Goal: Task Accomplishment & Management: Manage account settings

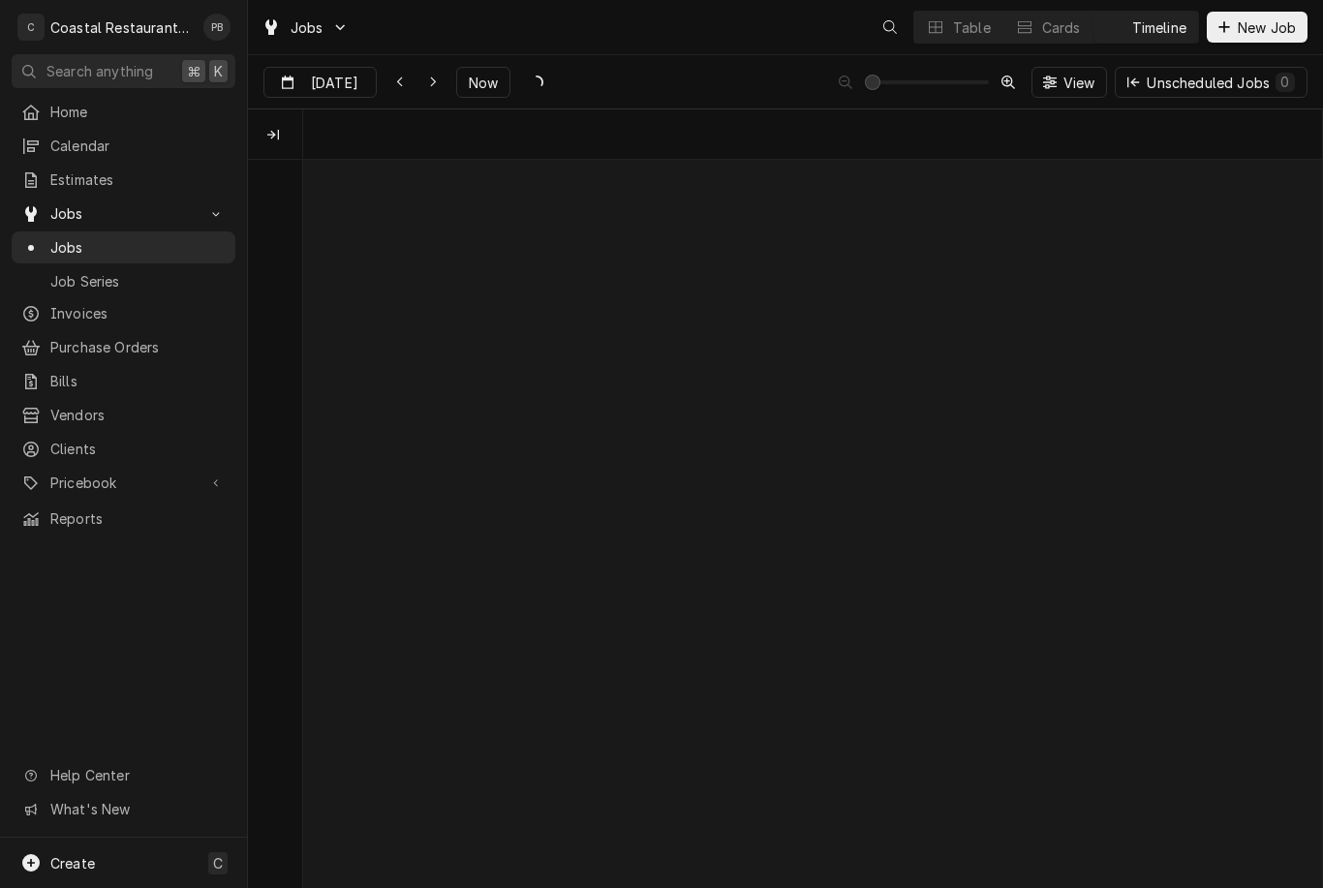
scroll to position [0, 20172]
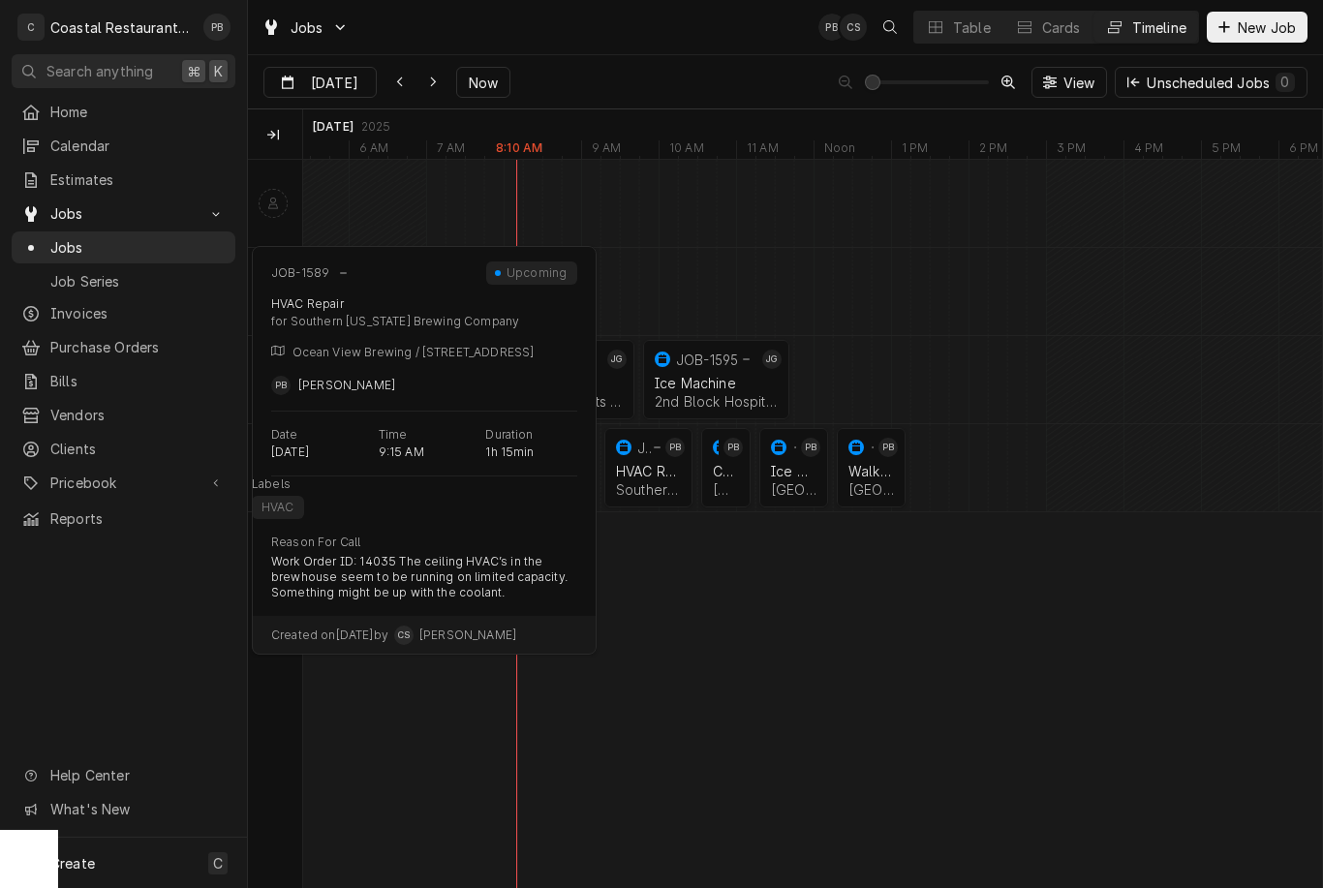
click at [659, 475] on div "HVAC Repair" at bounding box center [648, 471] width 65 height 16
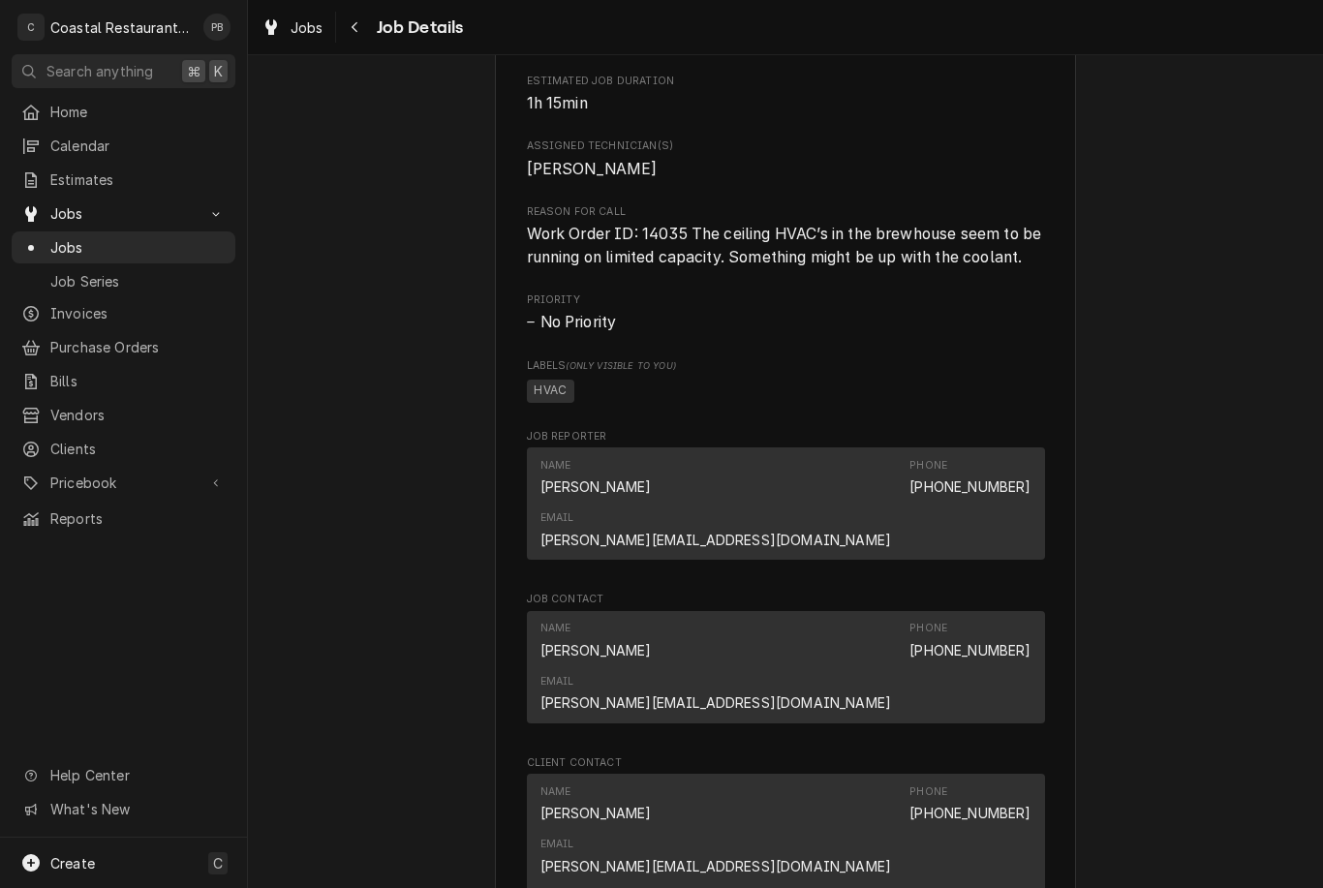
scroll to position [797, 0]
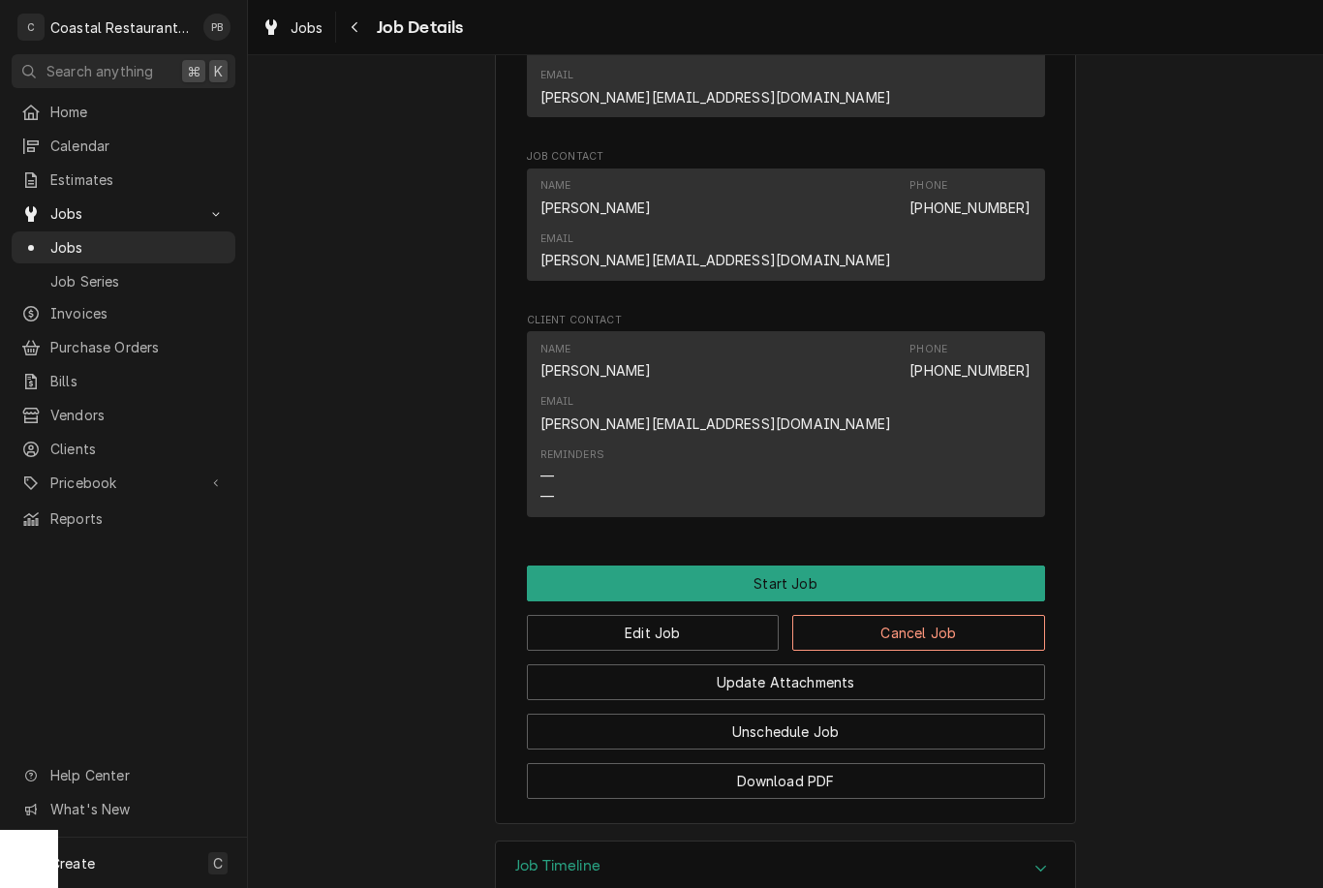
click at [965, 565] on button "Start Job" at bounding box center [786, 583] width 518 height 36
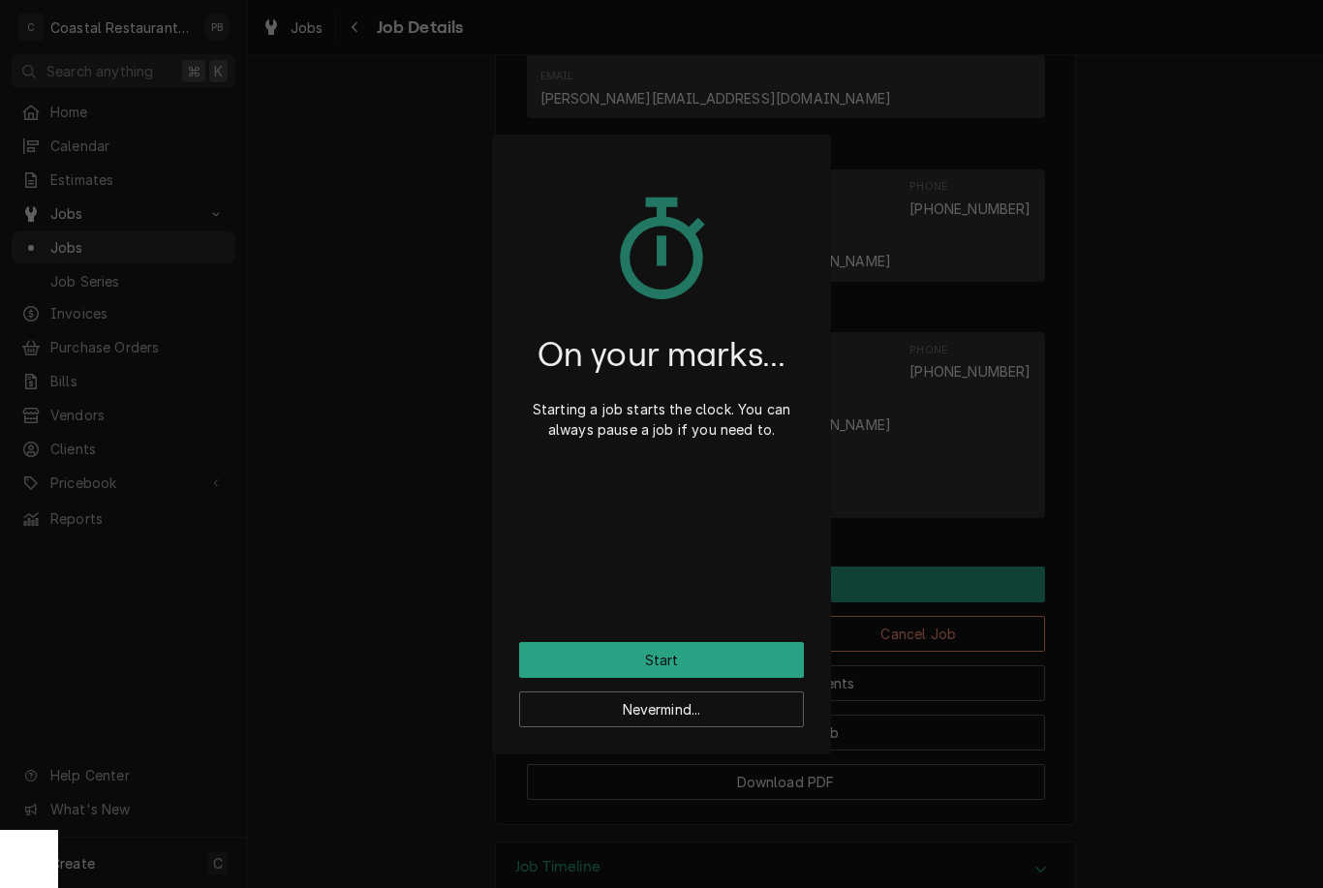
click at [756, 655] on button "Start" at bounding box center [661, 660] width 285 height 36
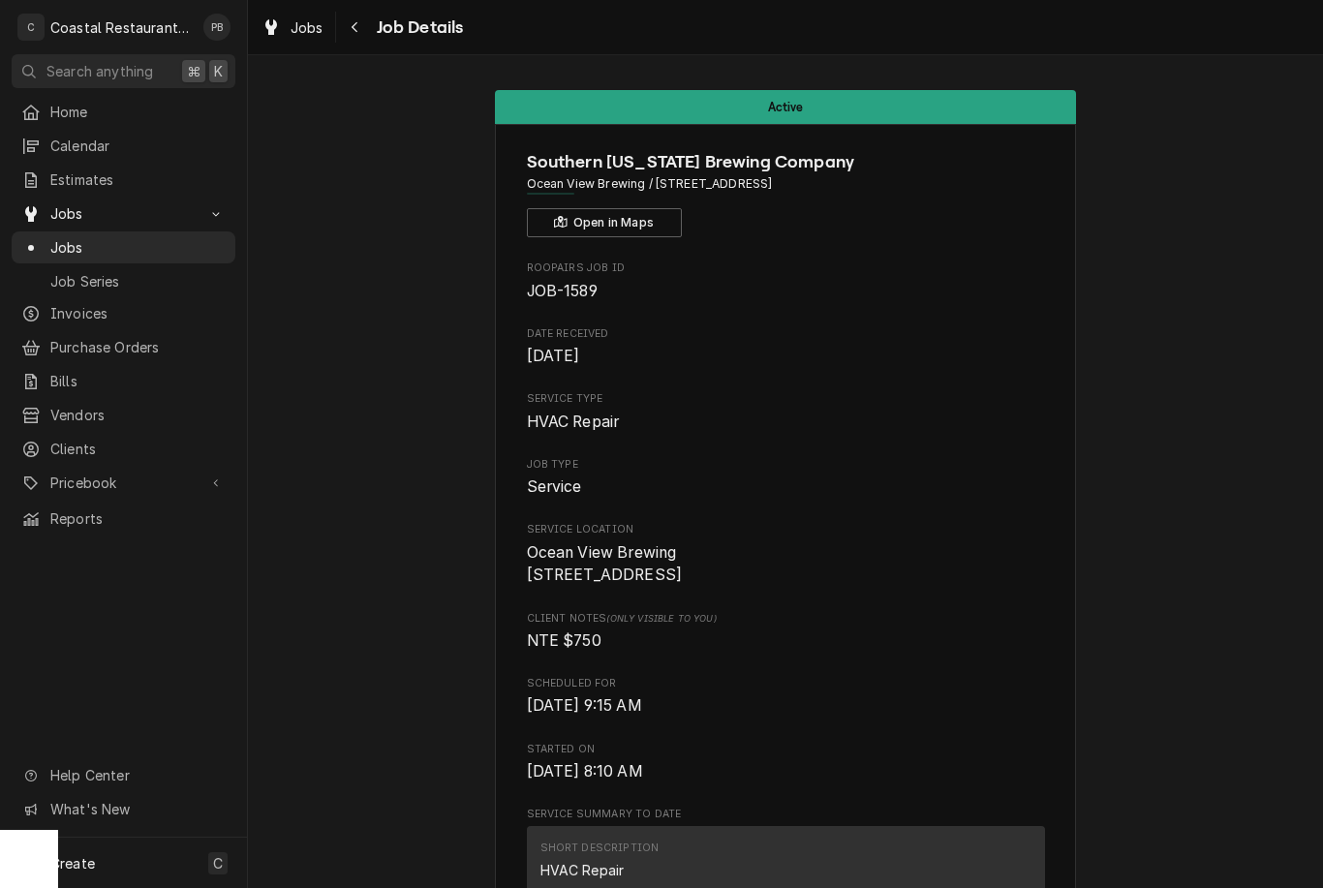
click at [86, 239] on span "Jobs" at bounding box center [137, 247] width 175 height 20
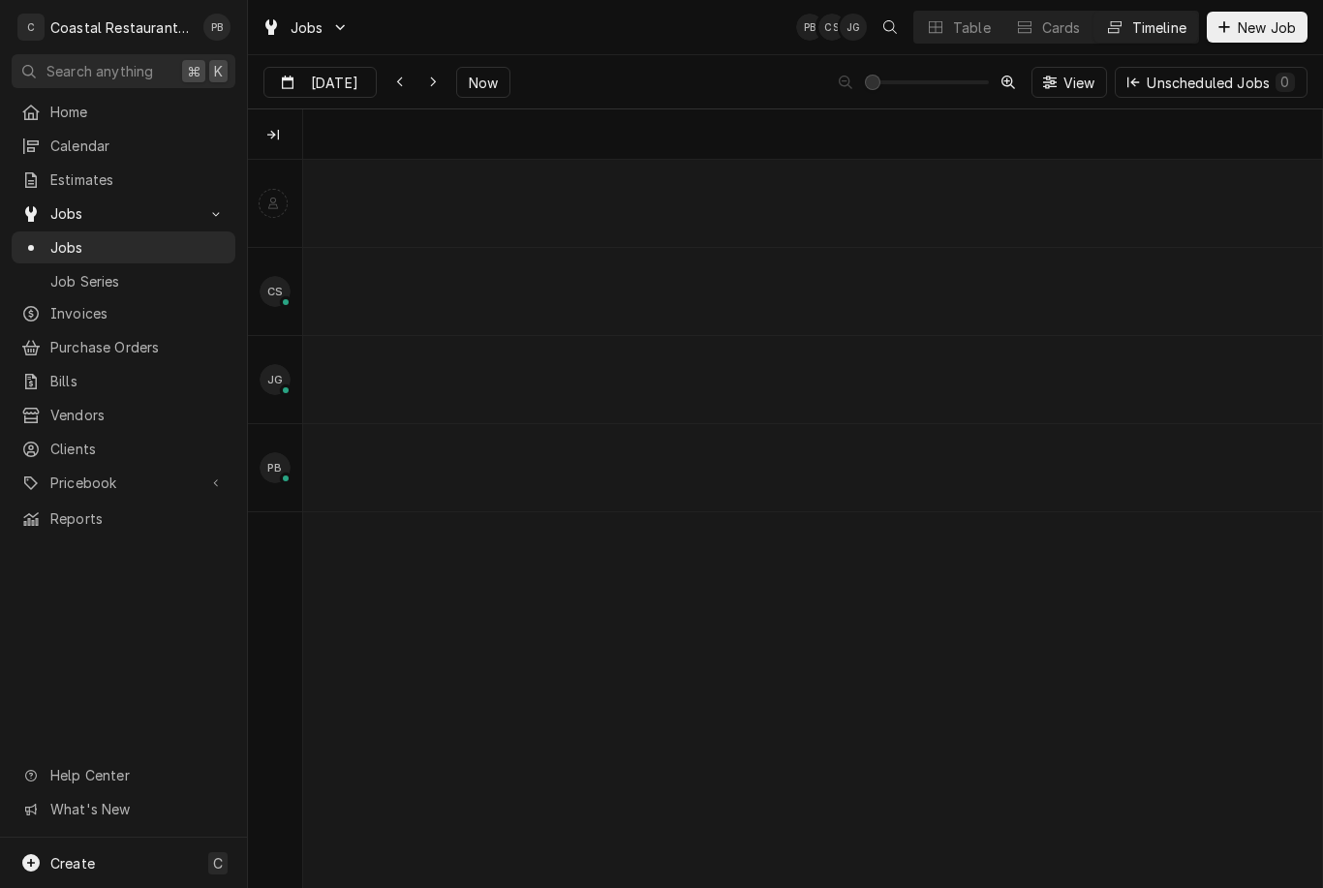
scroll to position [0, 20172]
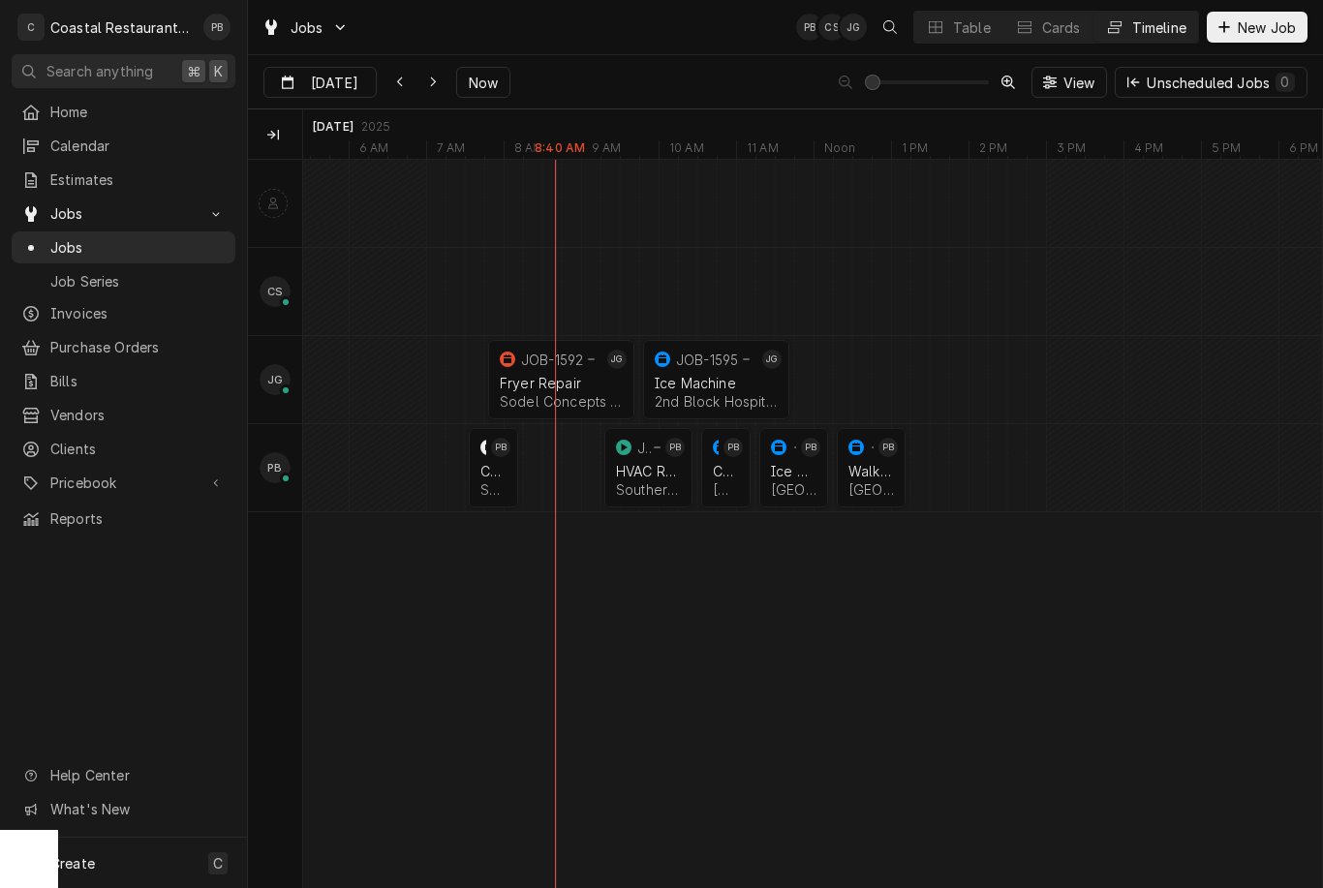
click at [656, 477] on div "HVAC Repair" at bounding box center [648, 471] width 65 height 16
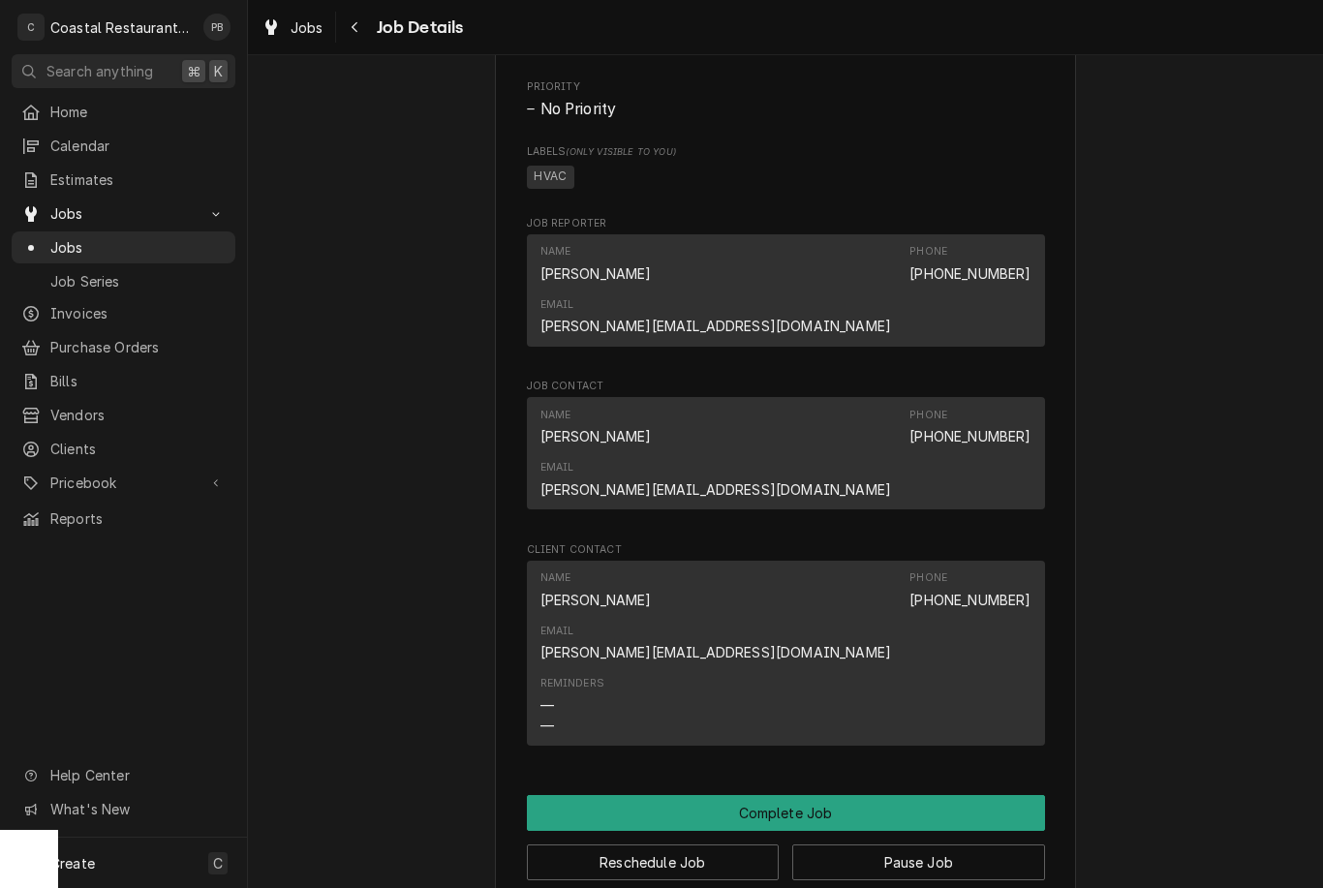
scroll to position [1595, 0]
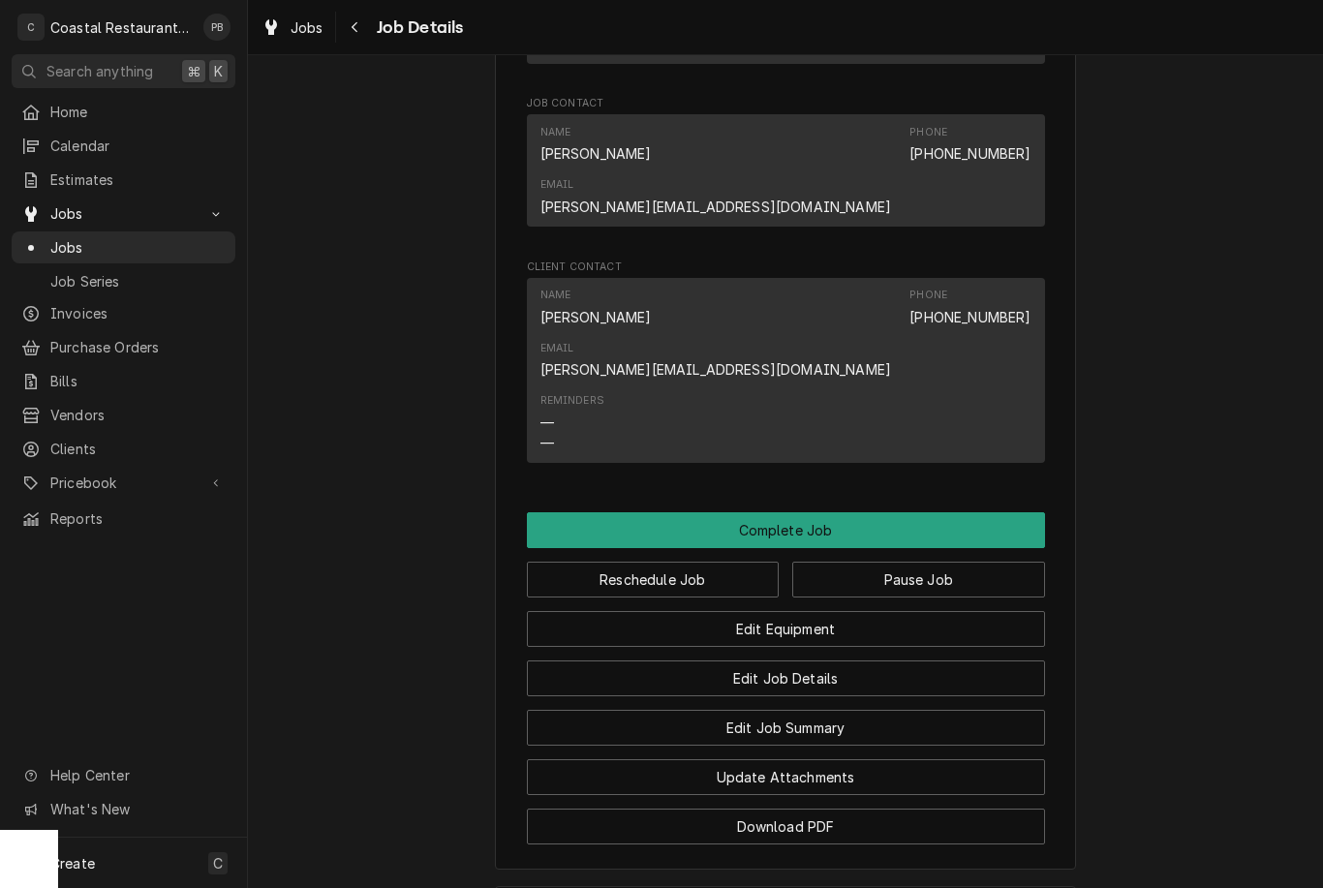
click at [936, 562] on button "Pause Job" at bounding box center [918, 580] width 253 height 36
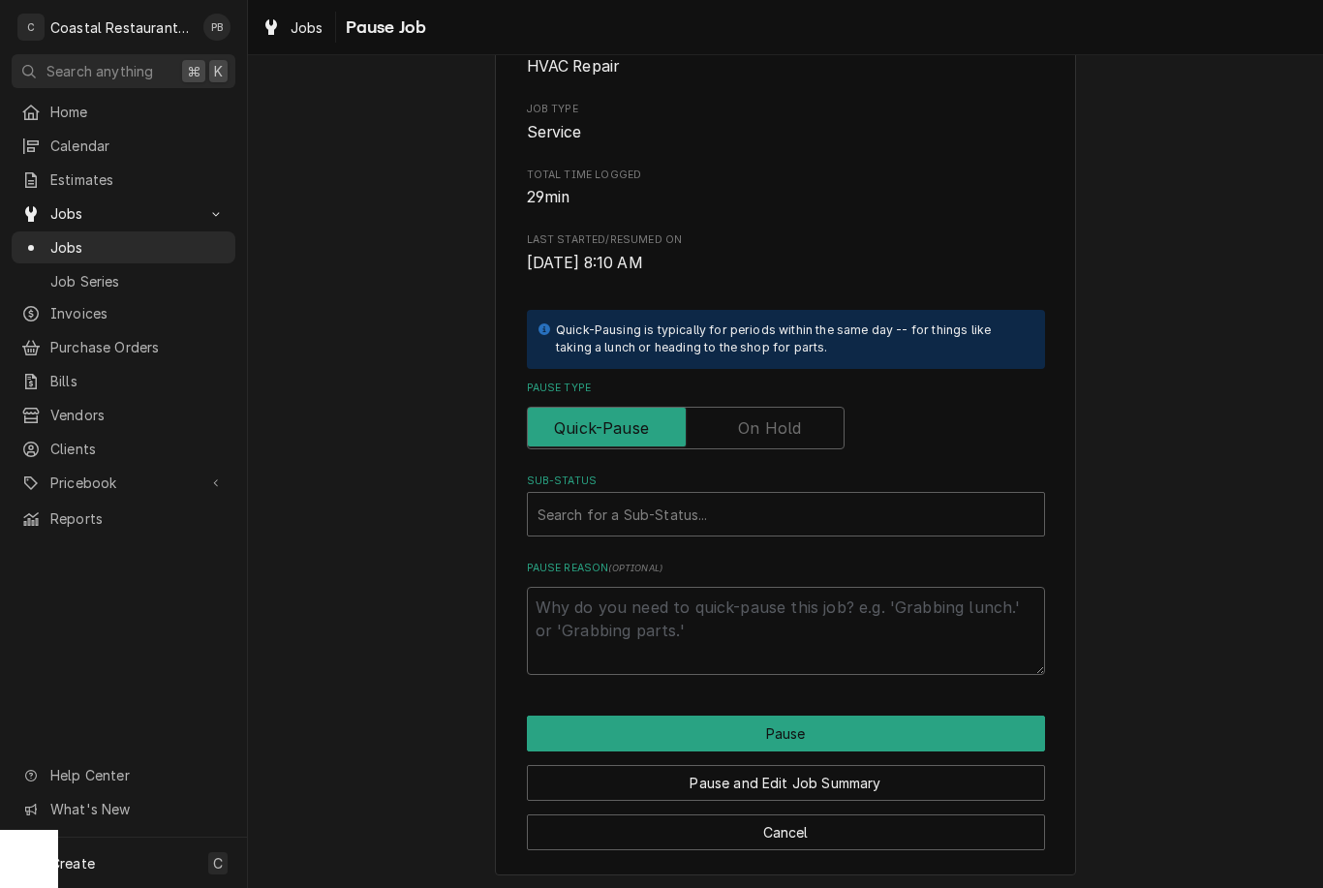
scroll to position [192, 0]
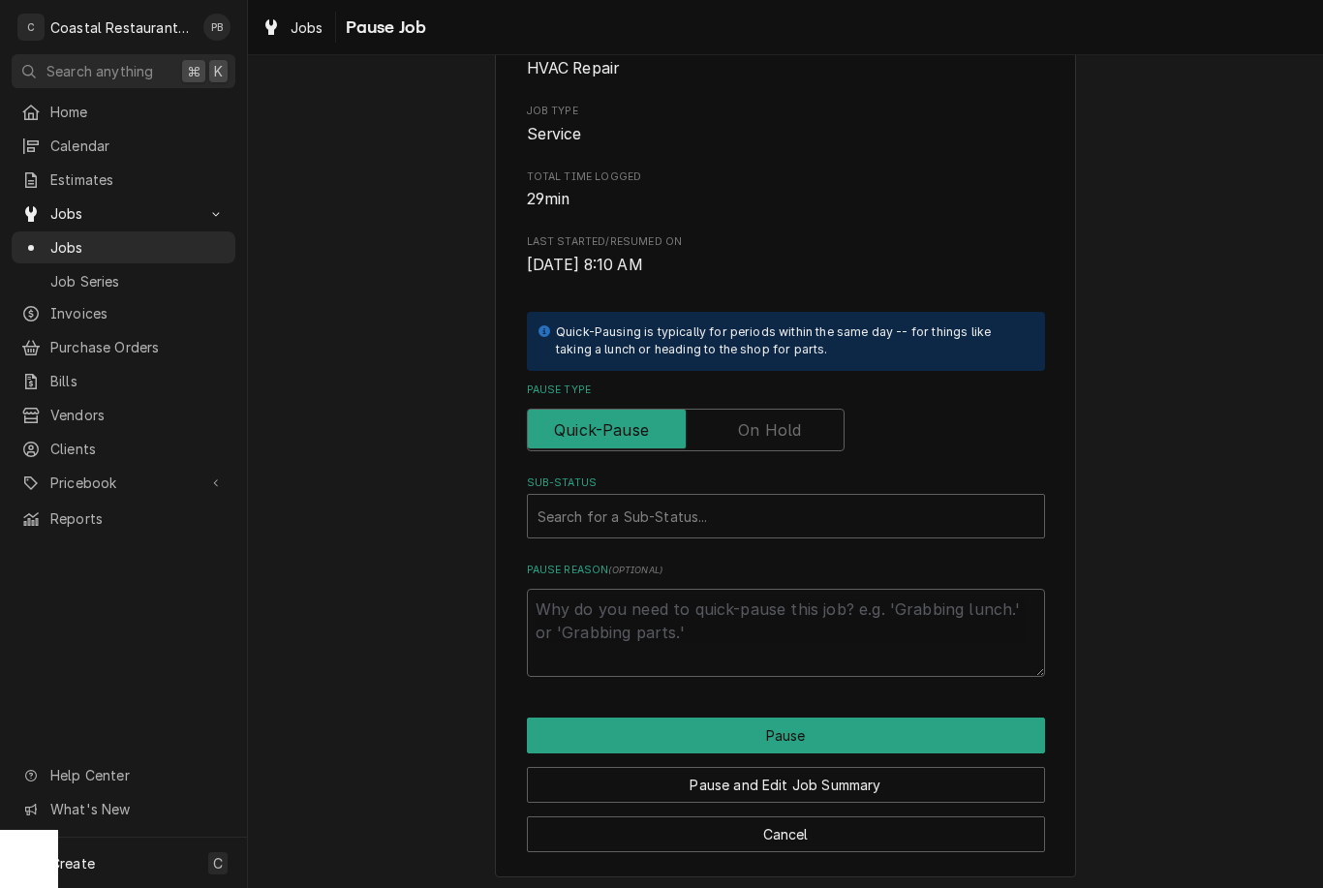
click at [759, 534] on div "Please confirm you'd like to pause this job. Roopairs Job ID JOB-1589 Service T…" at bounding box center [786, 300] width 518 height 751
click at [773, 511] on div "Sub-Status" at bounding box center [785, 516] width 497 height 35
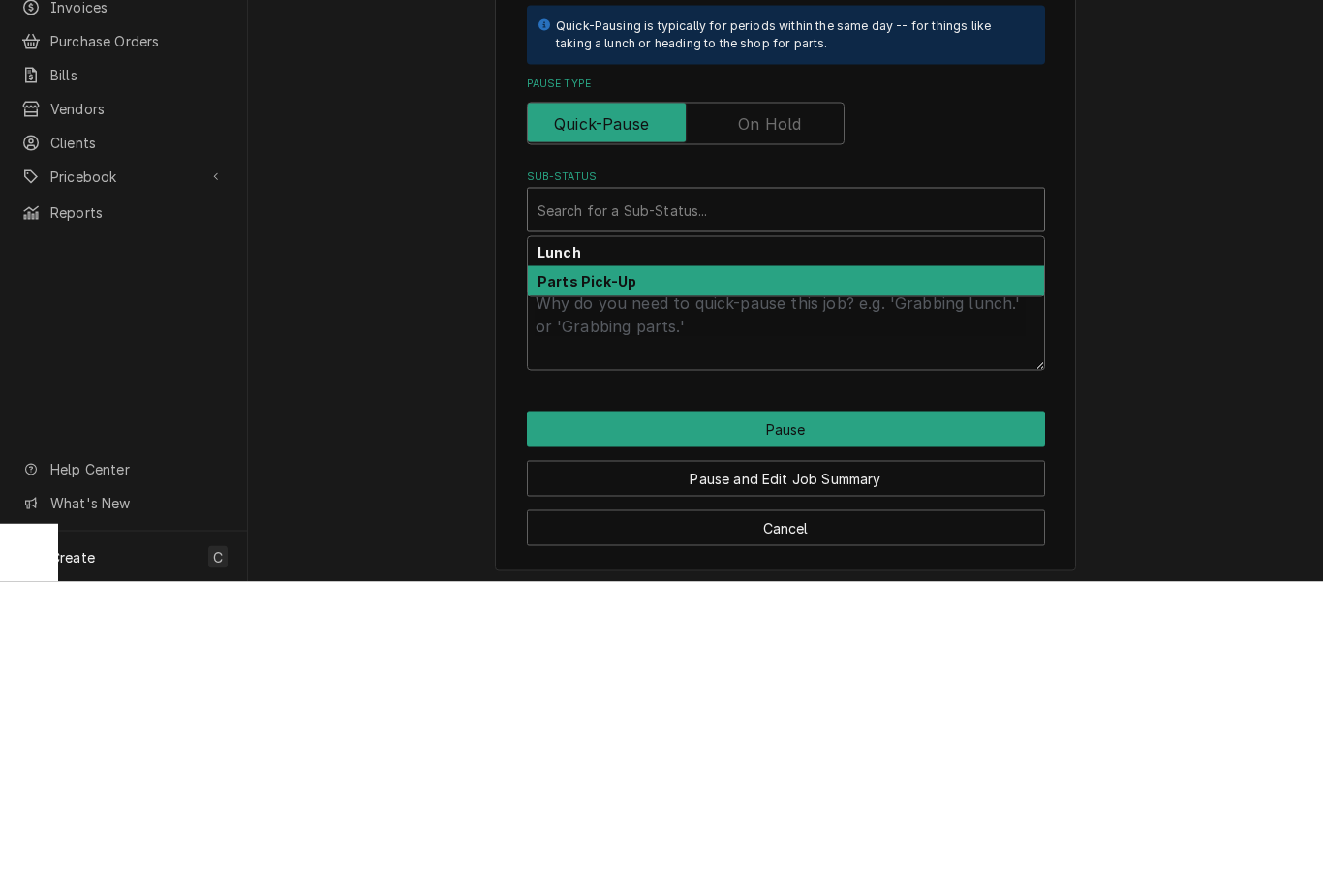
click at [651, 572] on div "Parts Pick-Up" at bounding box center [786, 587] width 516 height 30
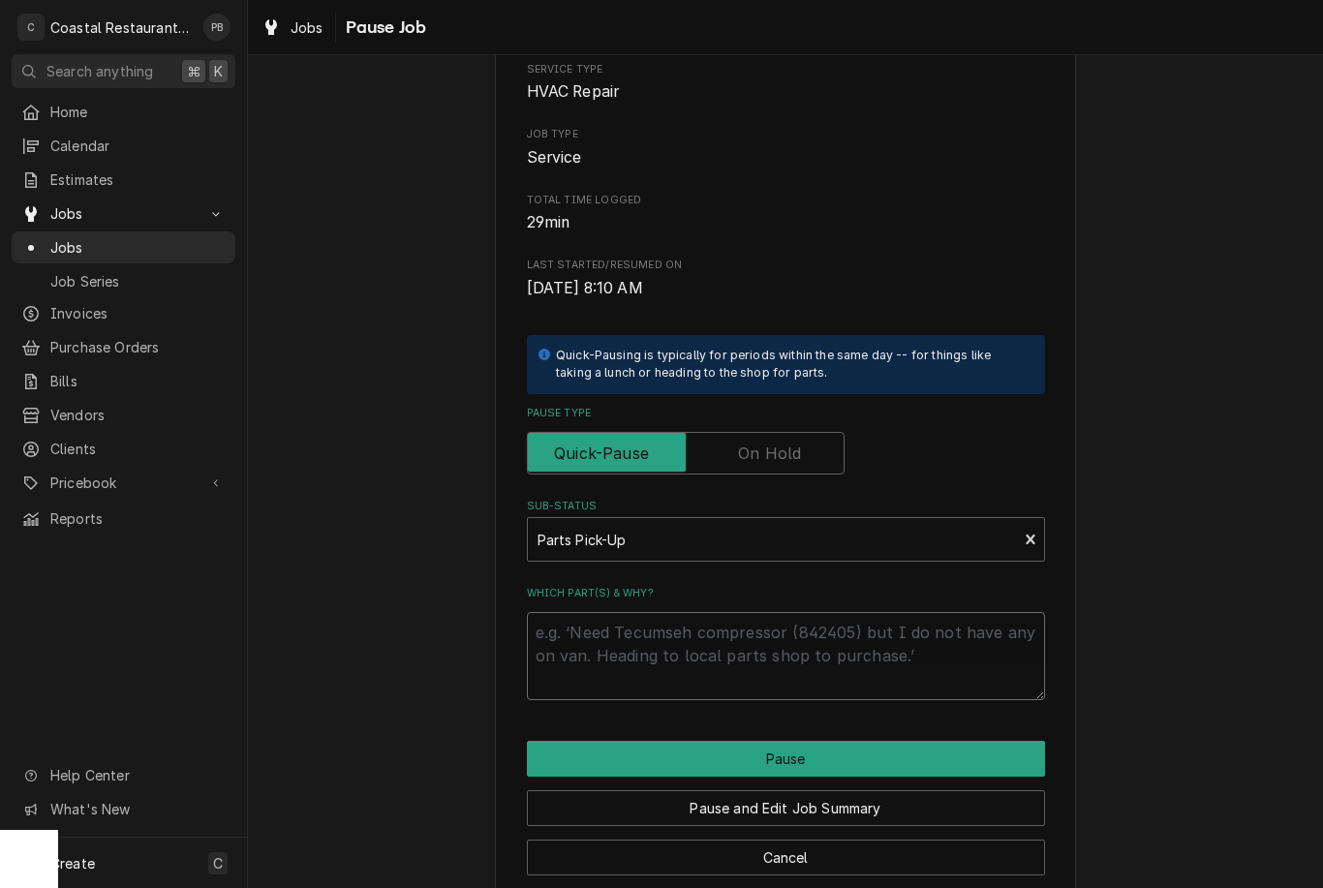
click at [771, 634] on textarea "Which part(s) & why?" at bounding box center [786, 656] width 518 height 88
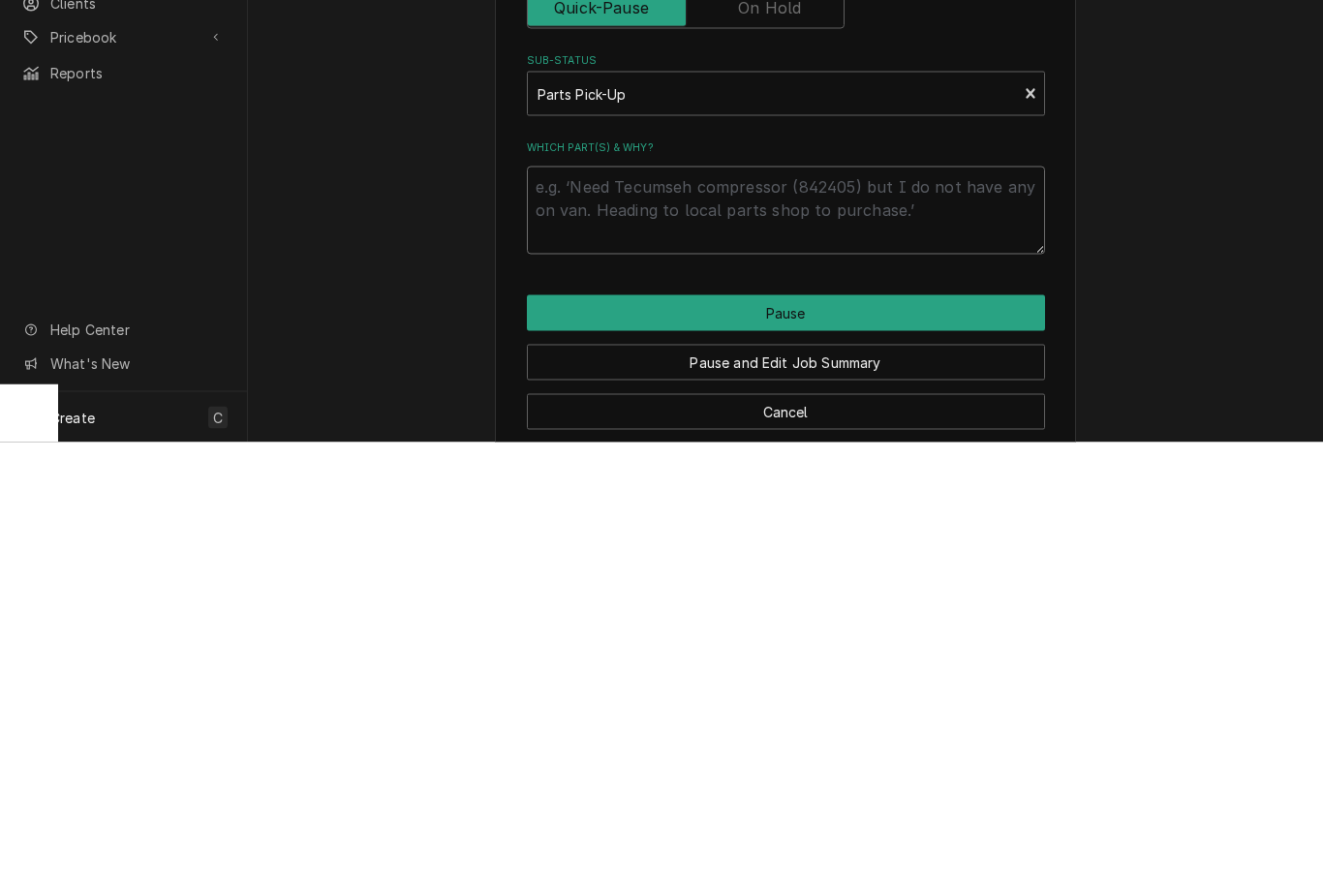
type textarea "x"
click at [809, 741] on button "Pause" at bounding box center [786, 759] width 518 height 36
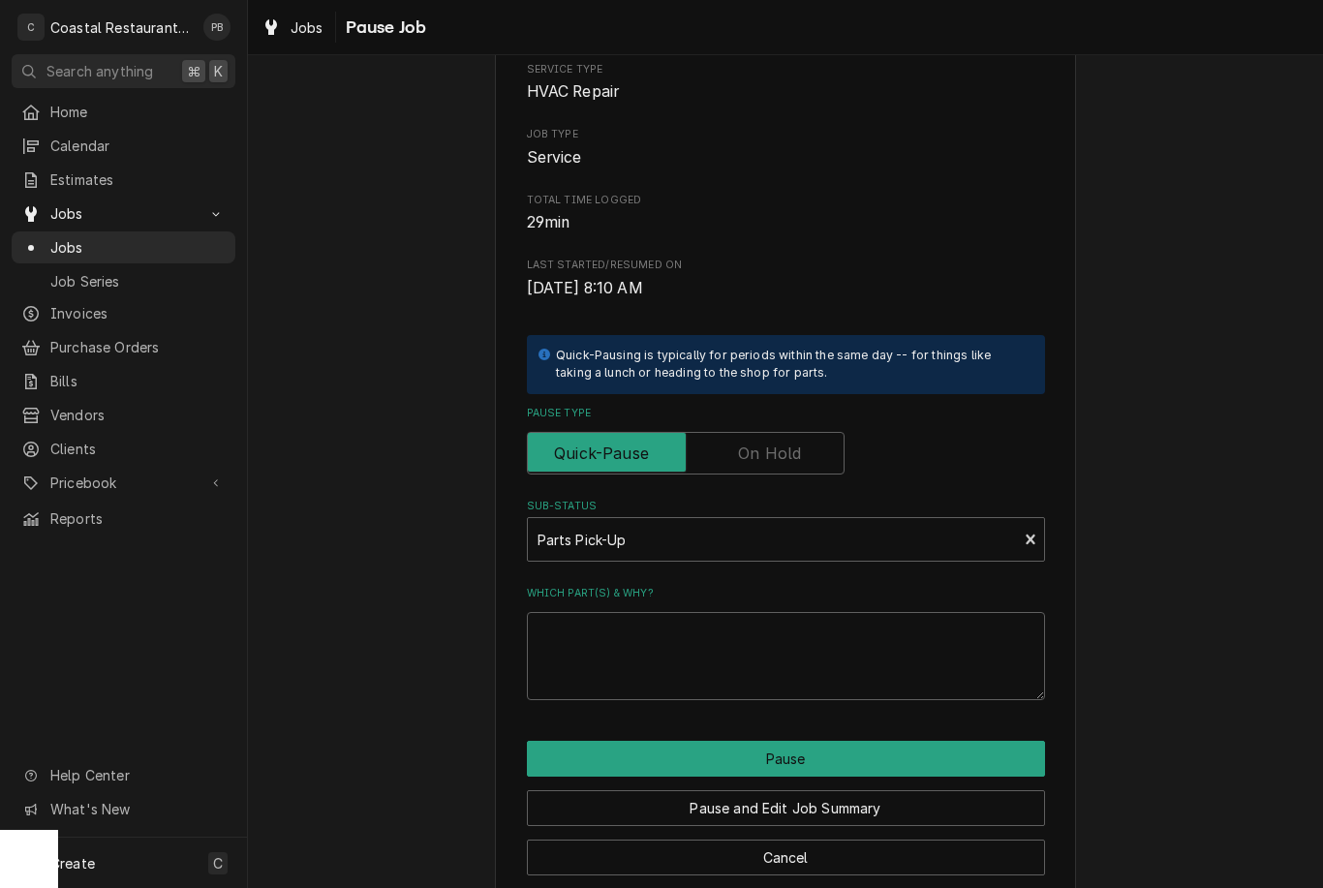
scroll to position [192, 0]
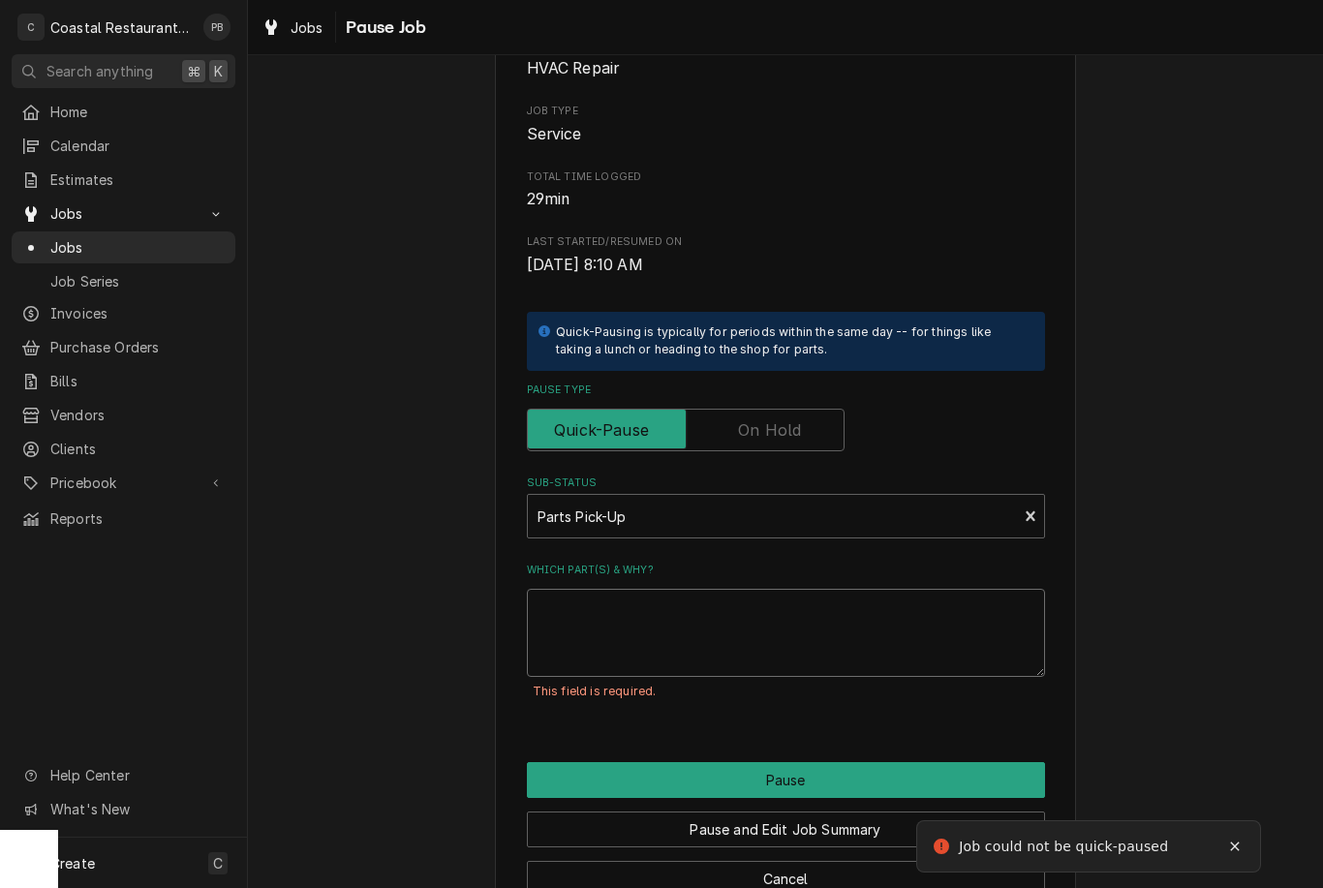
click at [874, 637] on textarea "Which part(s) & why?" at bounding box center [786, 633] width 518 height 88
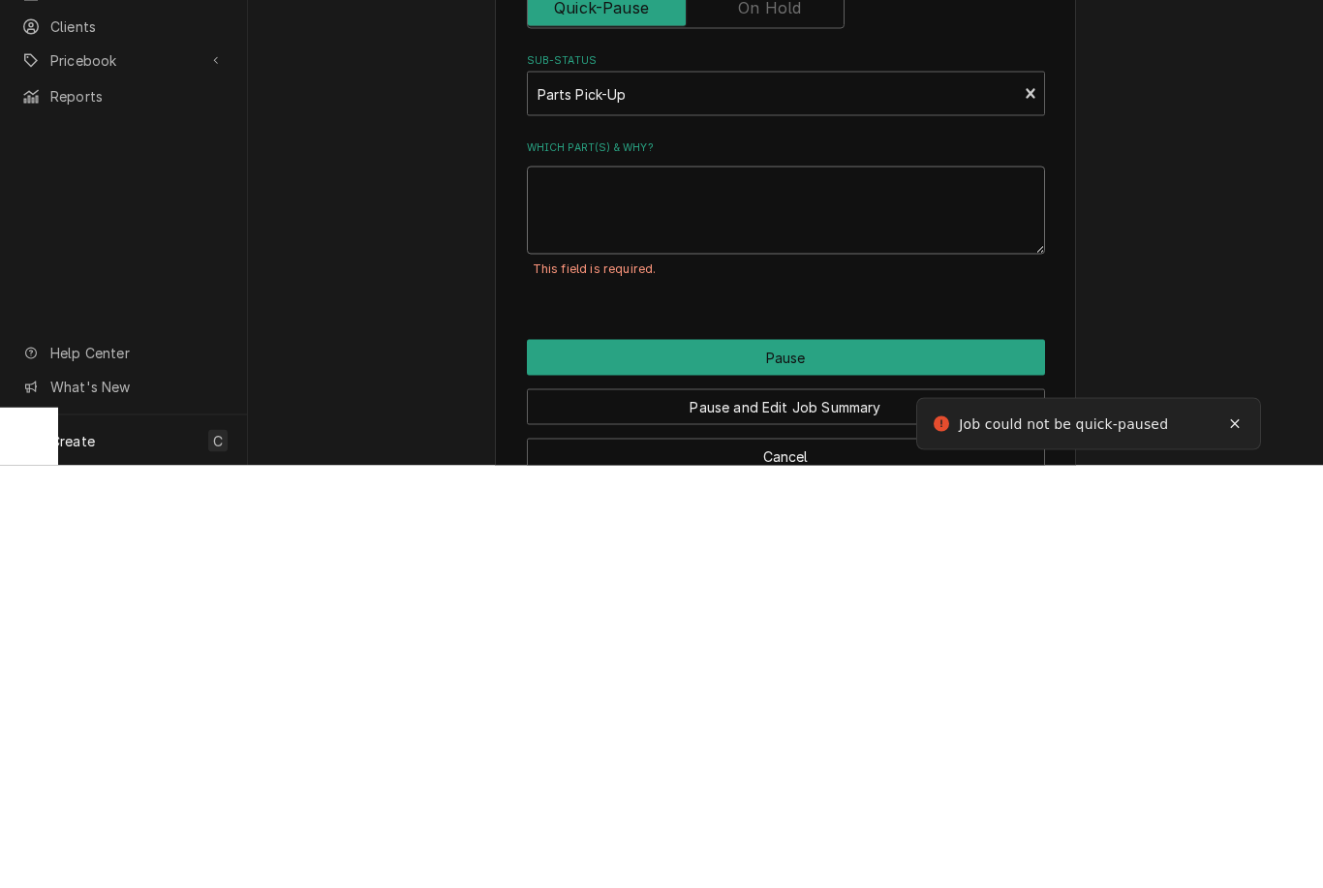
type textarea "x"
type textarea "Ku"
type textarea "x"
type textarea "Kub"
type textarea "x"
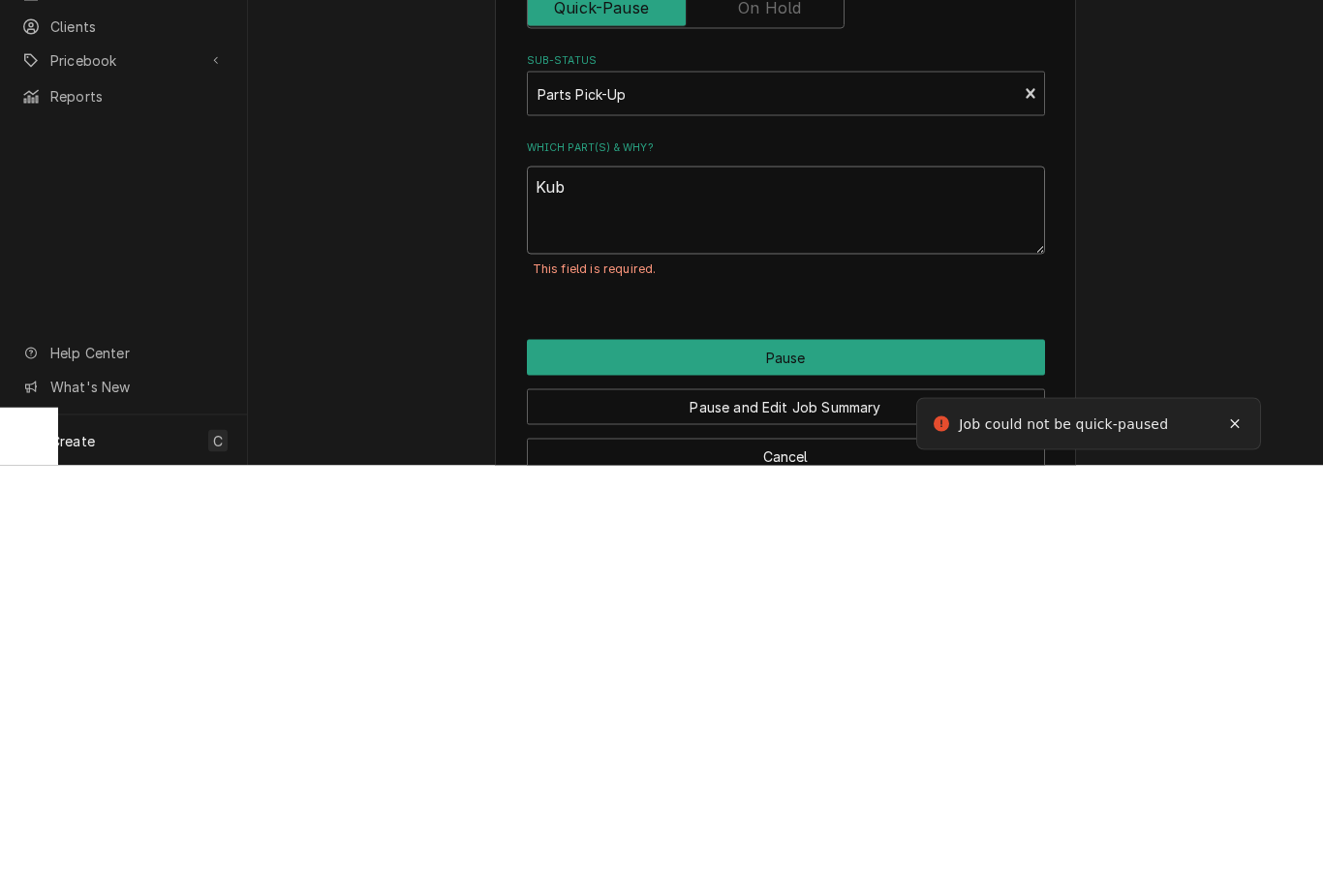
type textarea "Kubo"
type textarea "x"
type textarea "Kubouh"
type textarea "x"
type textarea "Kubouho"
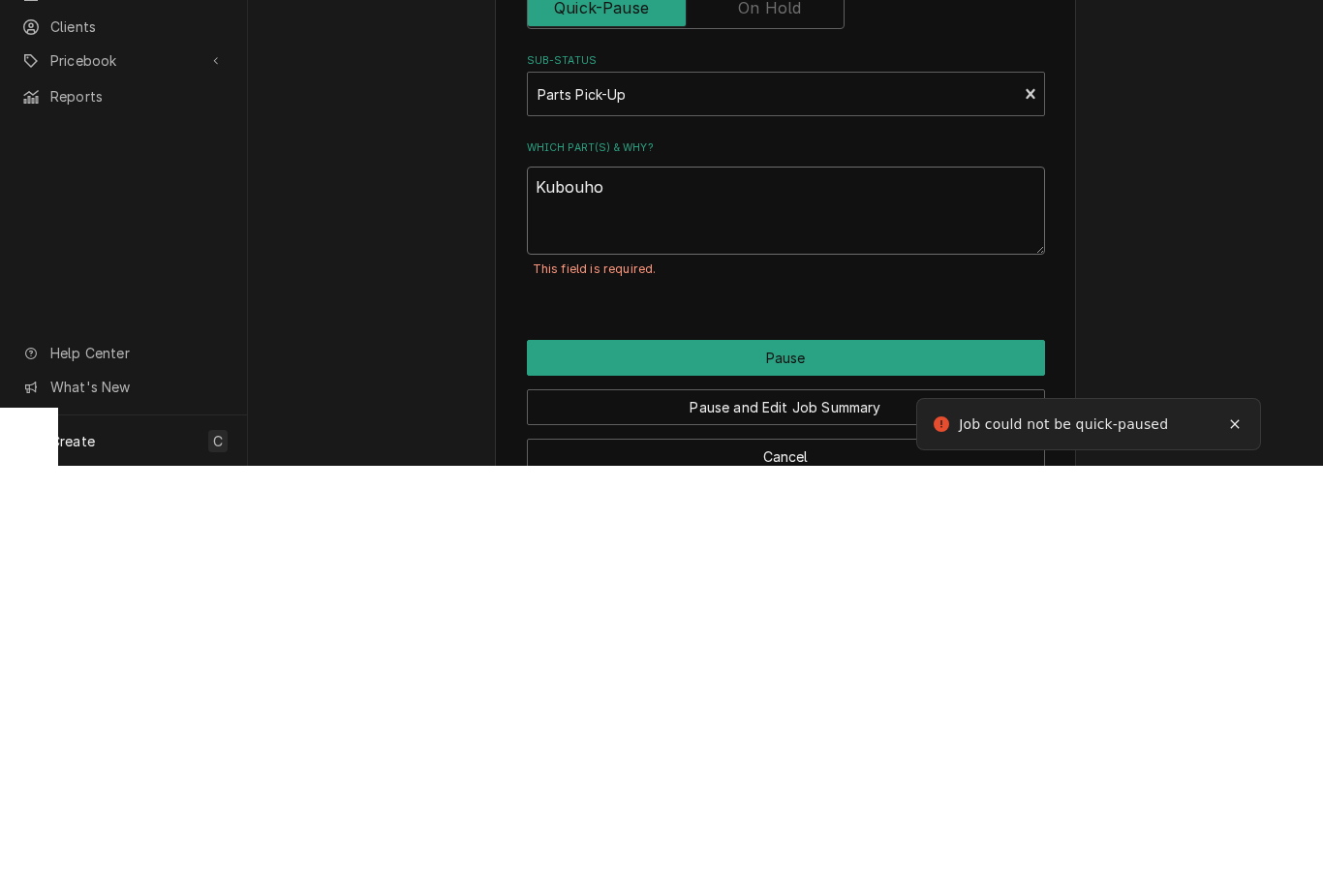
type textarea "x"
type textarea "Kubouhou"
type textarea "x"
type textarea "Kubouhouh"
click at [933, 762] on button "Pause" at bounding box center [786, 780] width 518 height 36
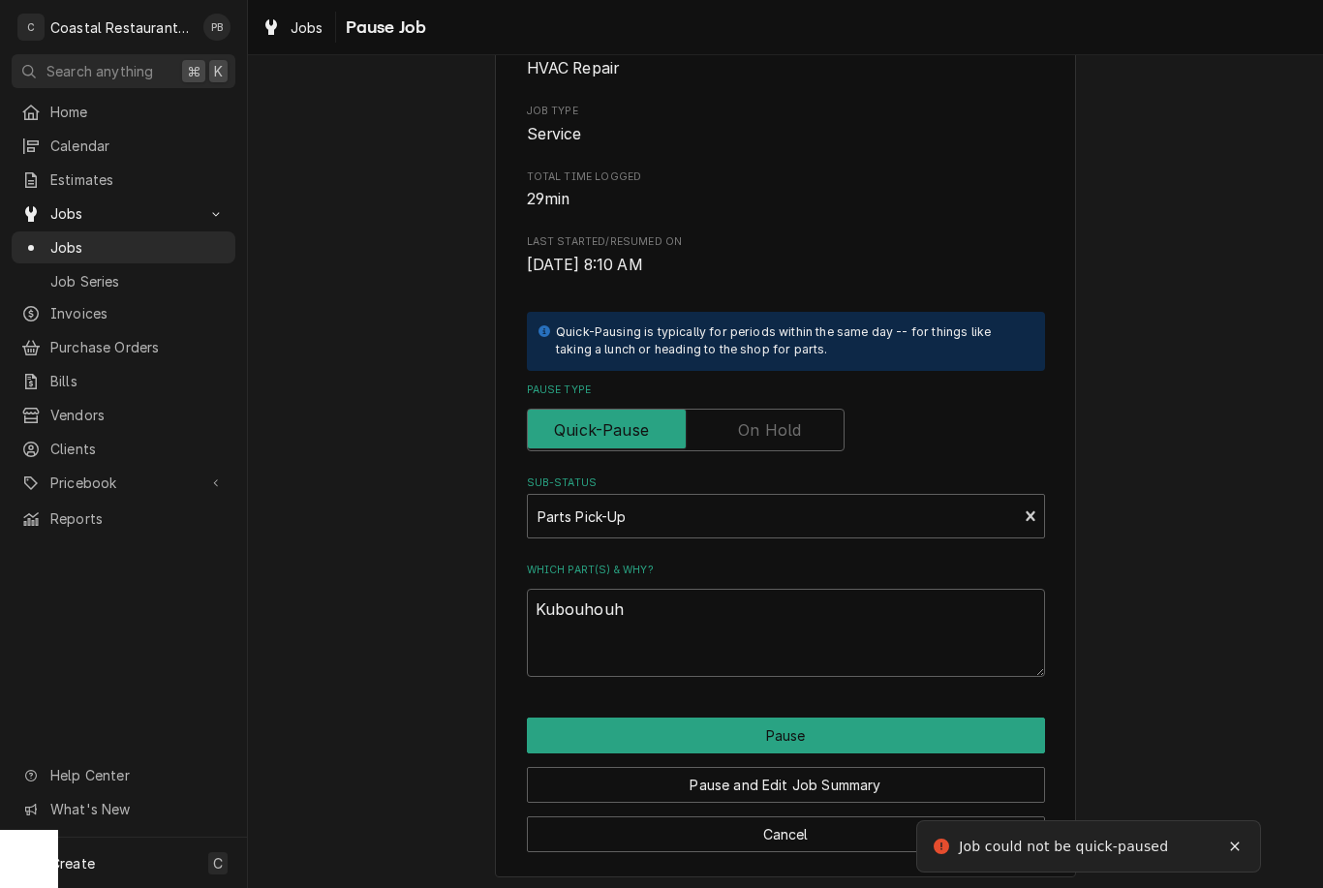
type textarea "x"
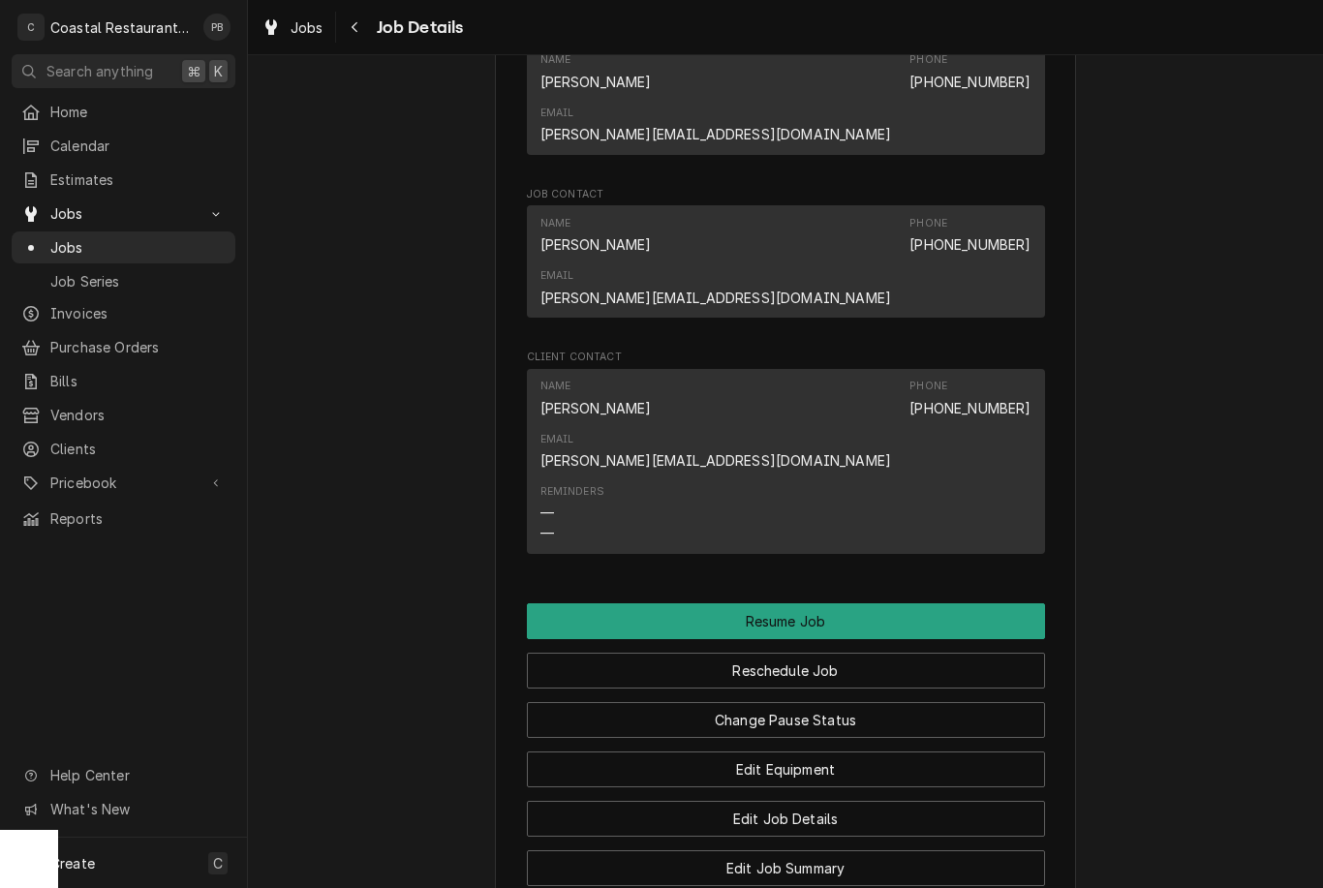
scroll to position [1662, 0]
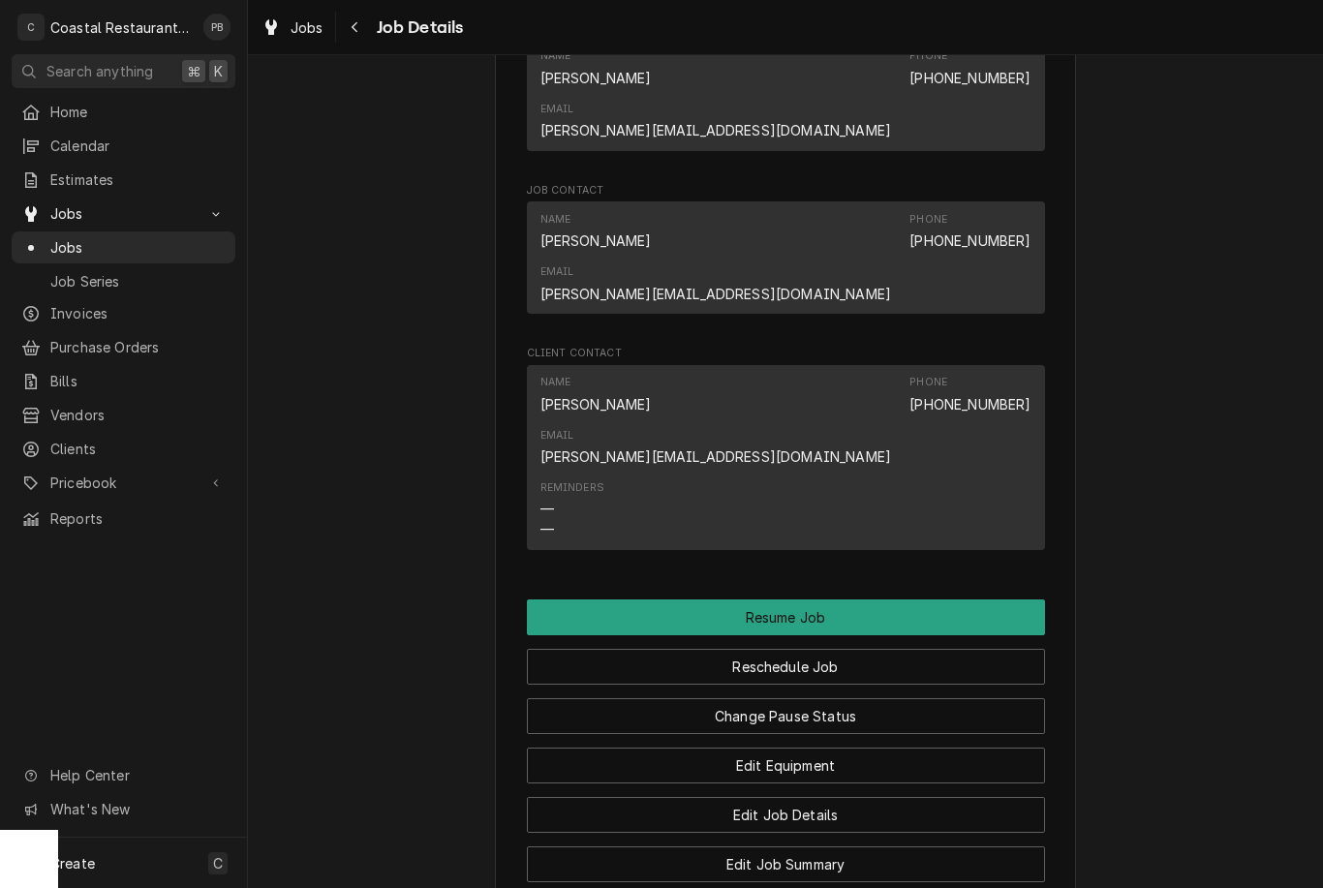
click at [868, 599] on button "Resume Job" at bounding box center [786, 617] width 518 height 36
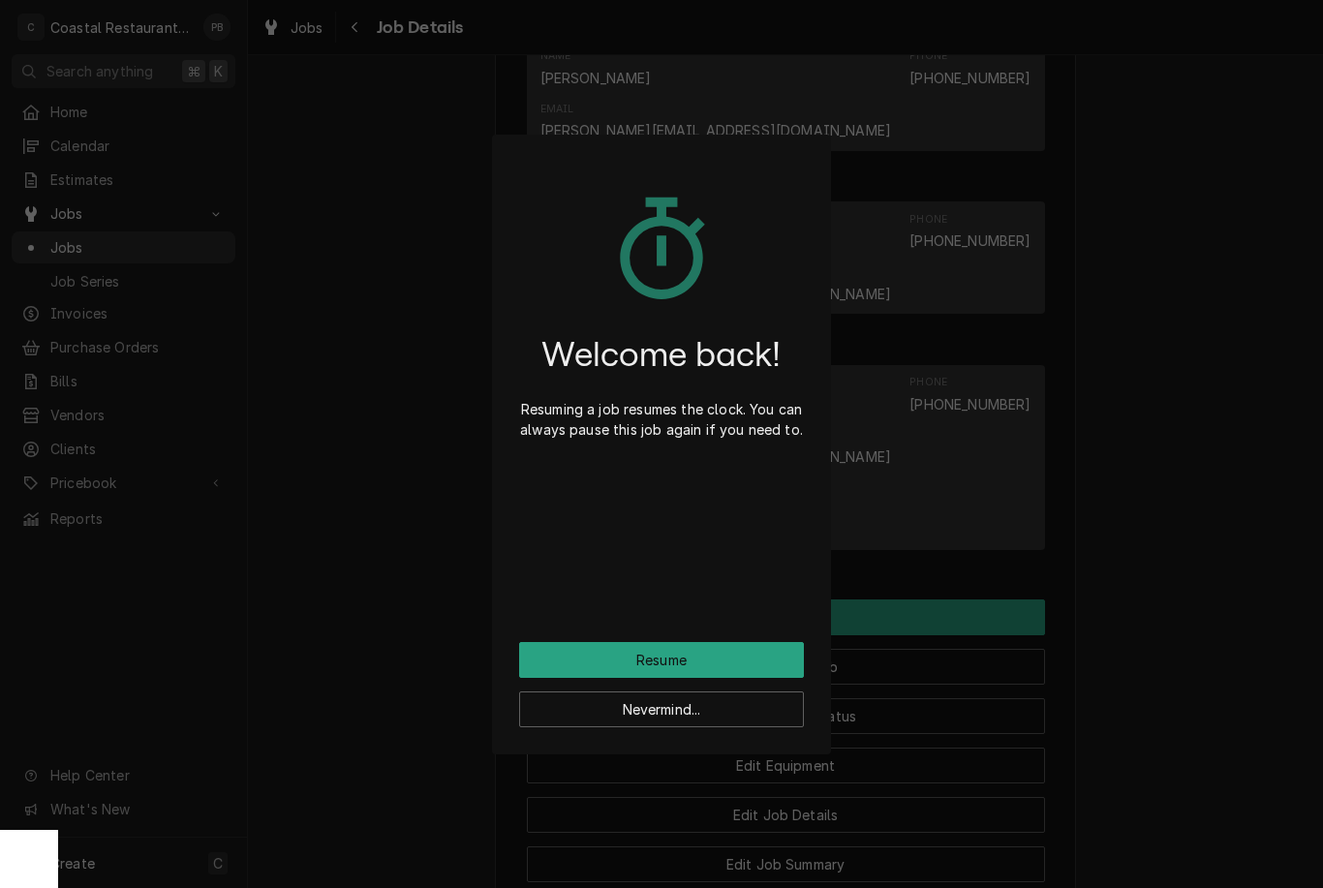
click at [702, 646] on button "Resume" at bounding box center [661, 660] width 285 height 36
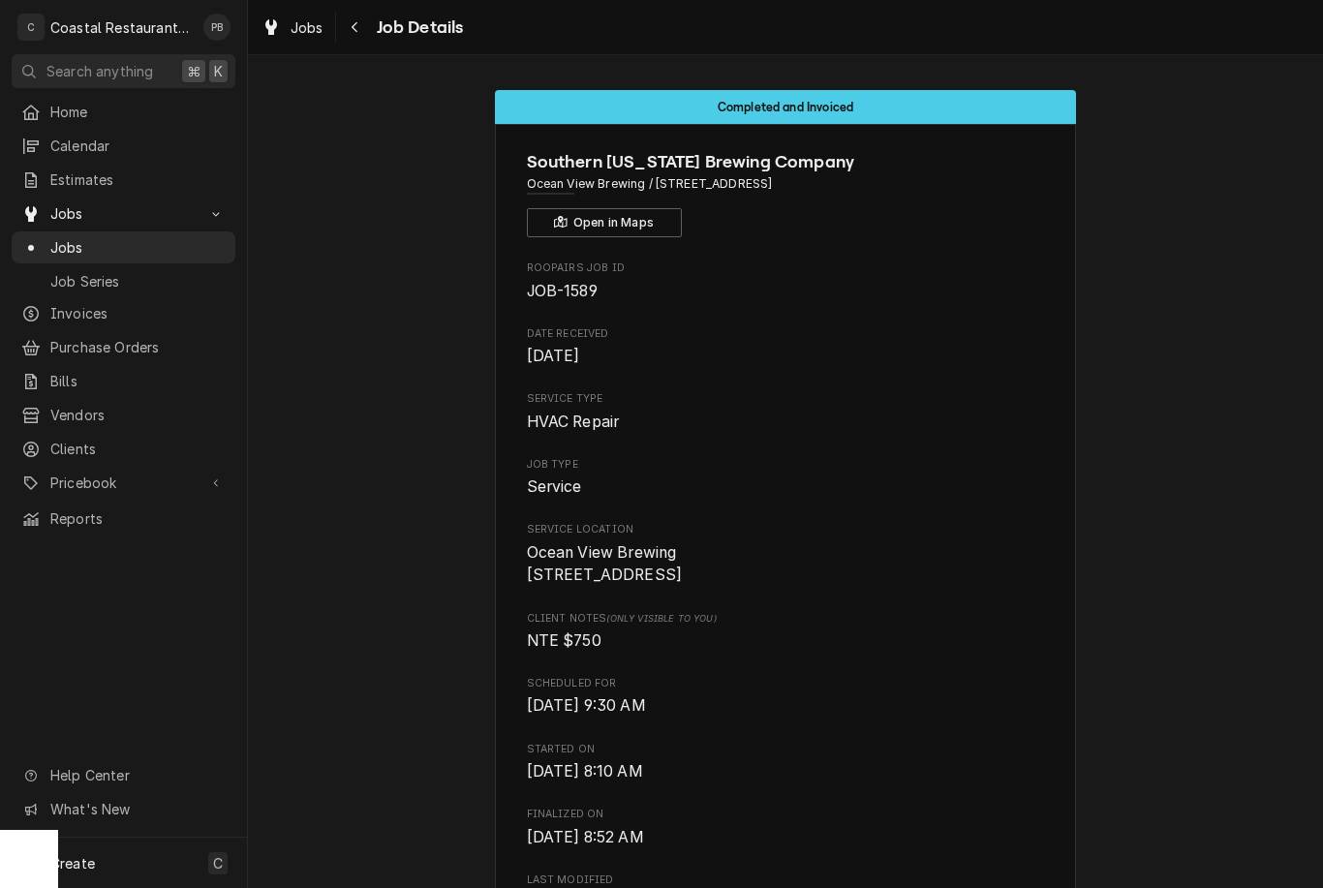
click at [110, 244] on span "Jobs" at bounding box center [137, 247] width 175 height 20
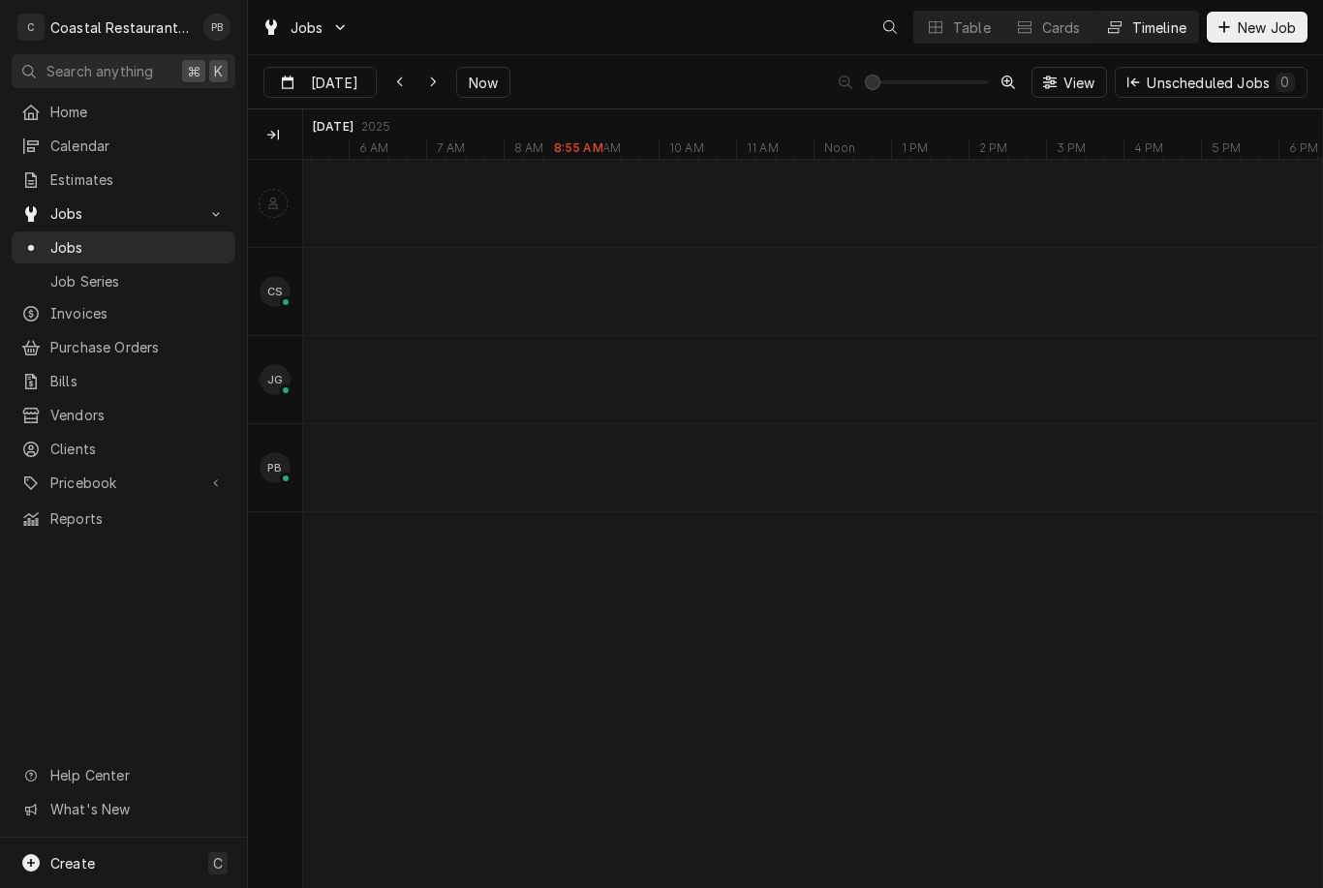
scroll to position [0, 20172]
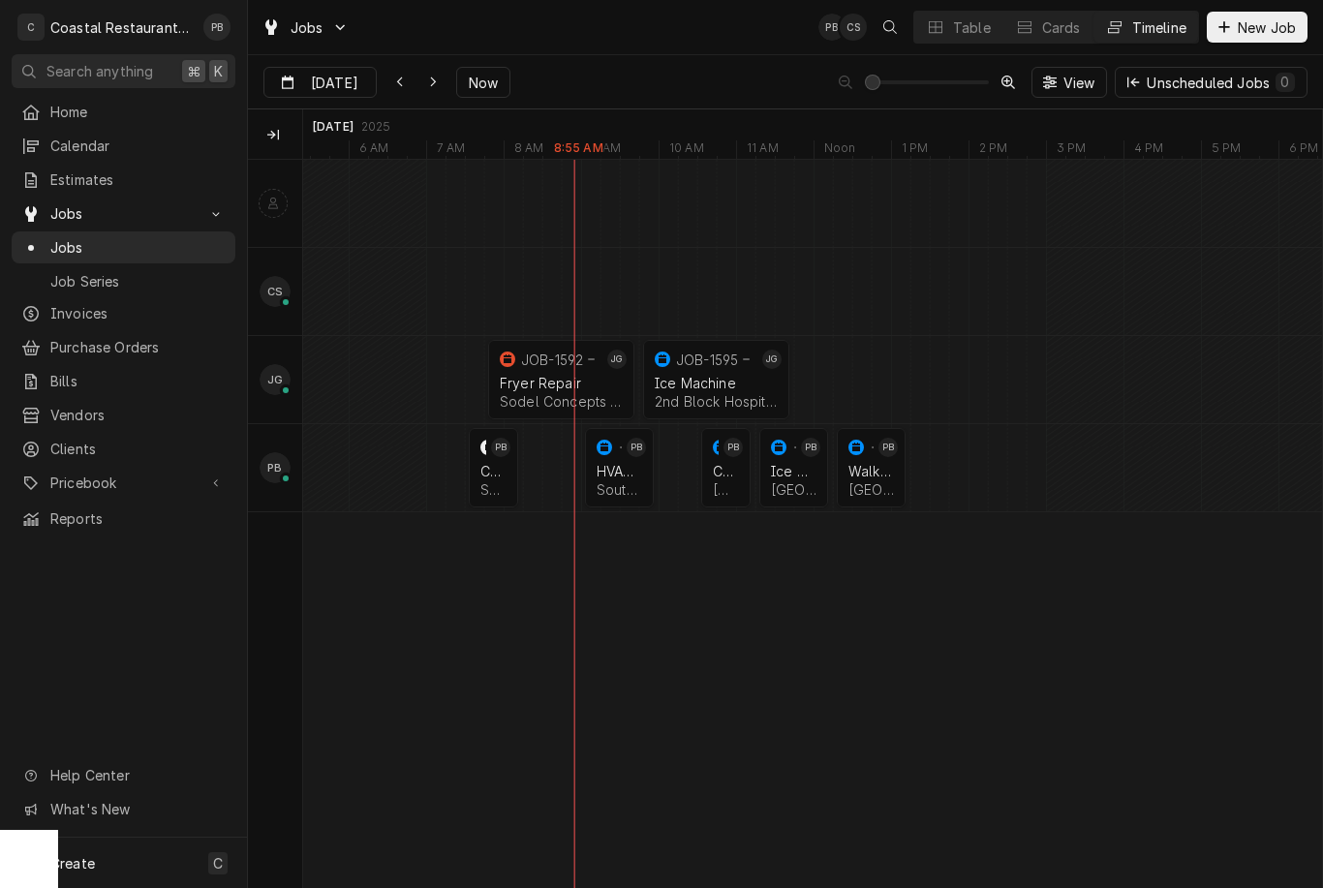
click at [623, 465] on div "HVAC Repair" at bounding box center [619, 471] width 46 height 16
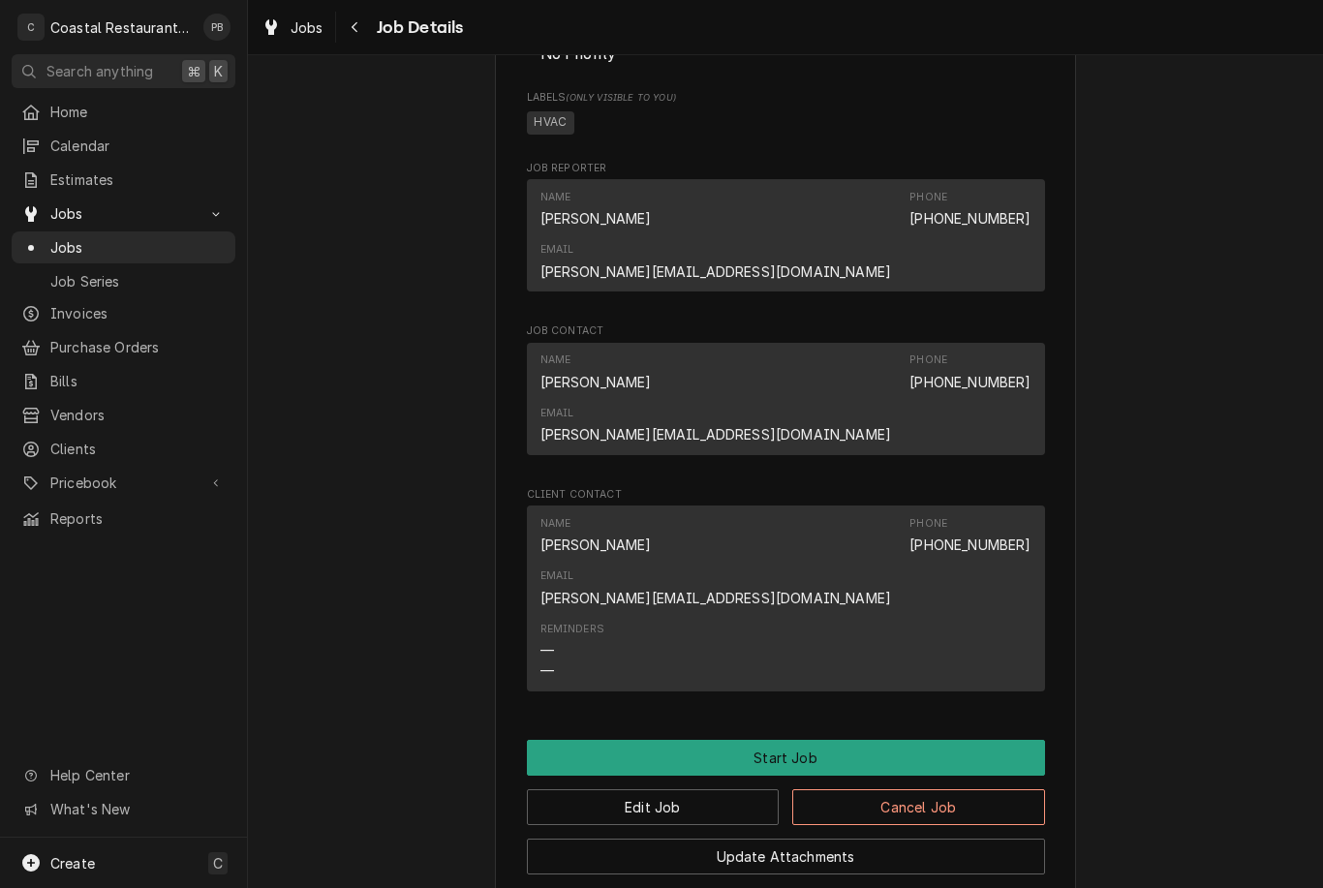
scroll to position [1160, 0]
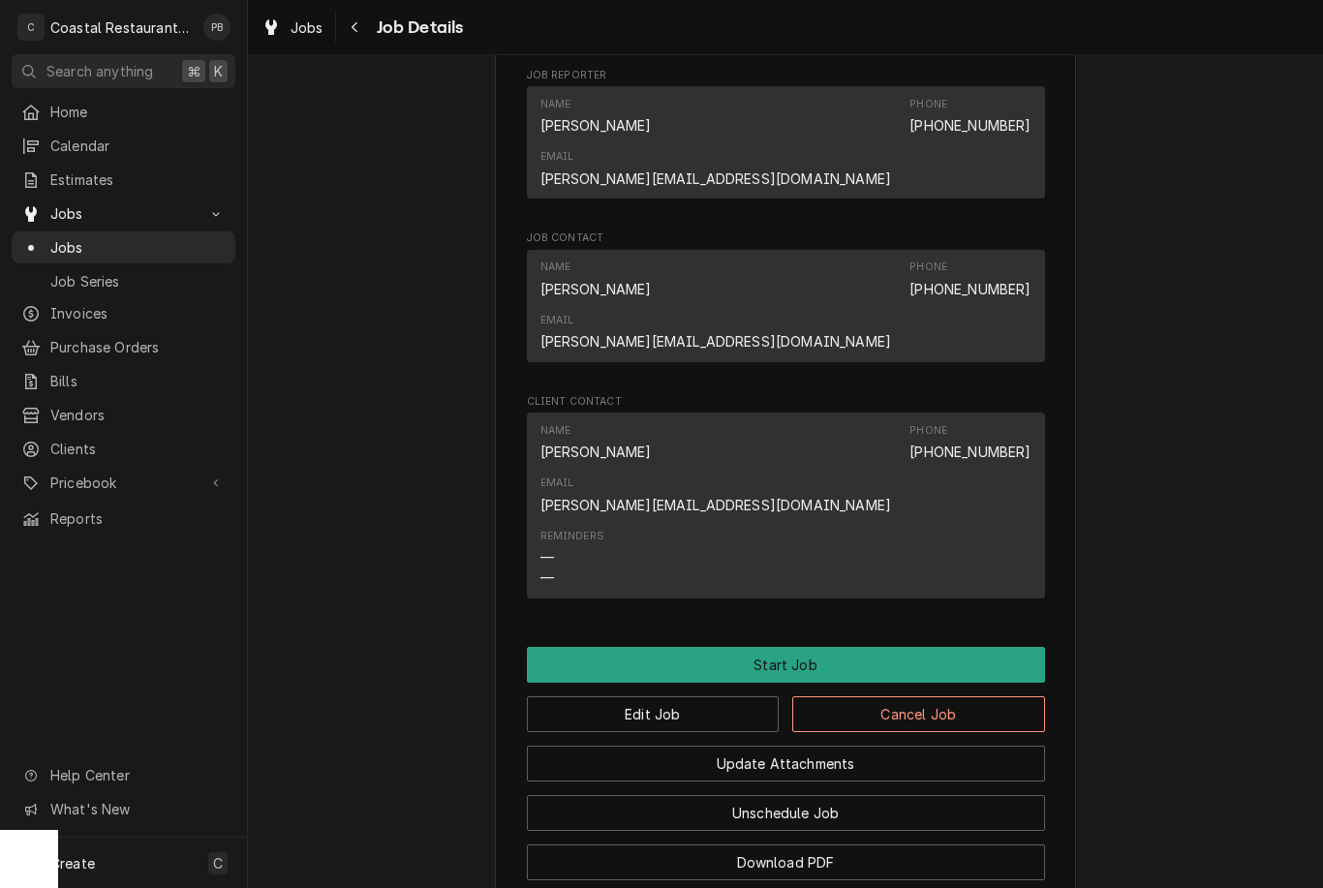
click at [900, 647] on button "Start Job" at bounding box center [786, 665] width 518 height 36
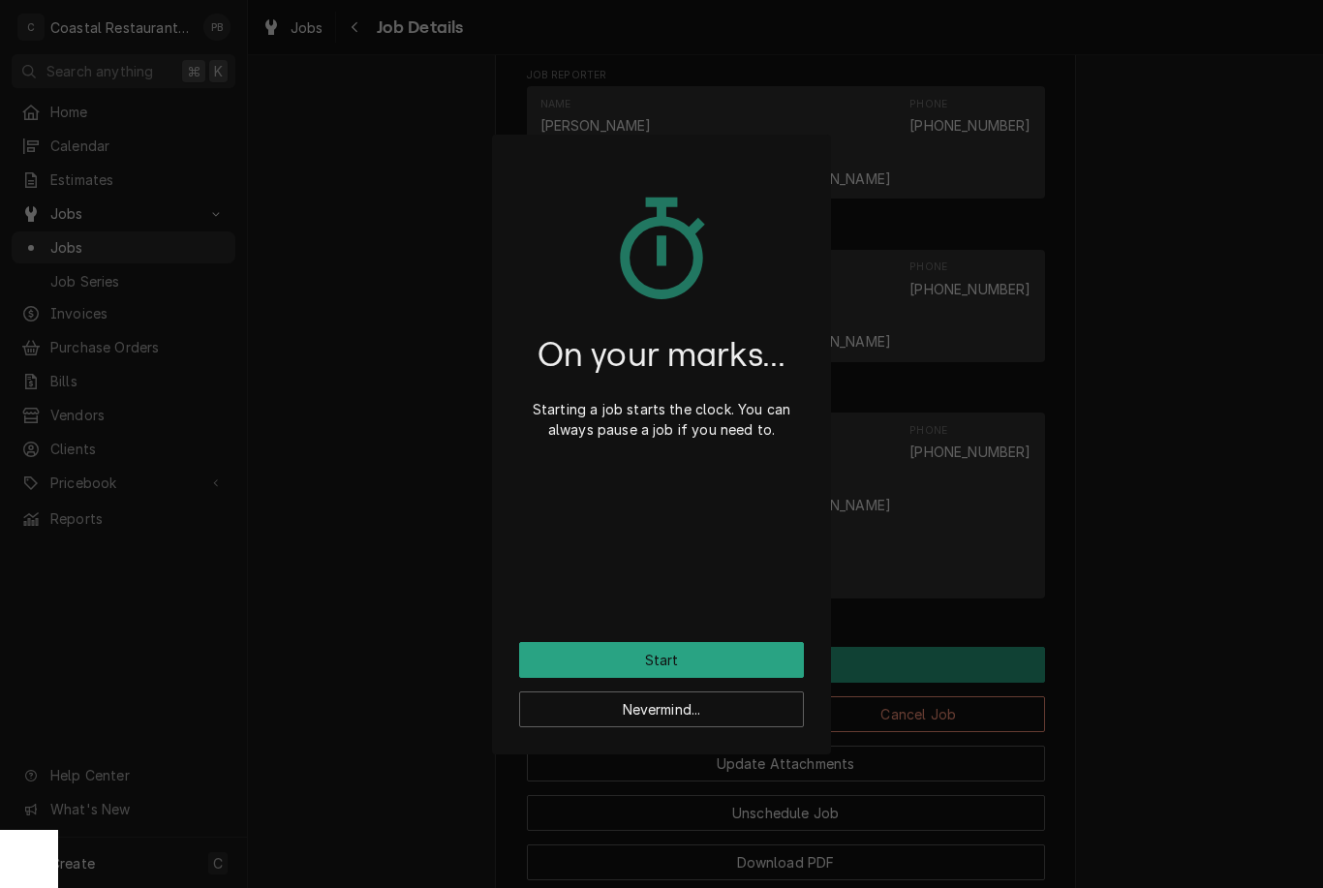
click at [718, 653] on button "Start" at bounding box center [661, 660] width 285 height 36
